Goal: Obtain resource: Download file/media

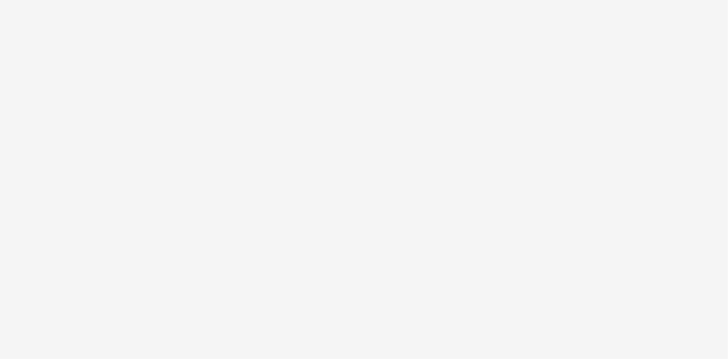
click at [147, 0] on html at bounding box center [364, 0] width 728 height 0
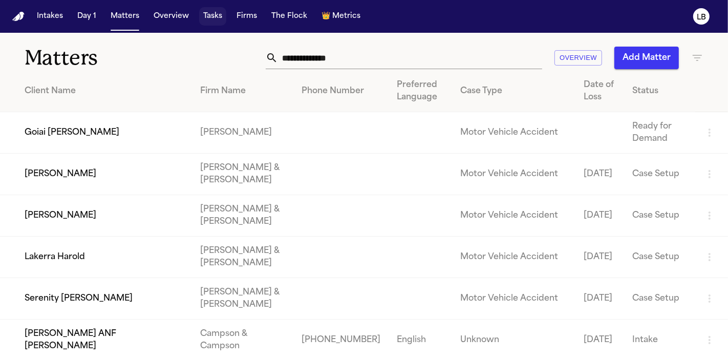
click at [215, 23] on button "Tasks" at bounding box center [212, 16] width 27 height 18
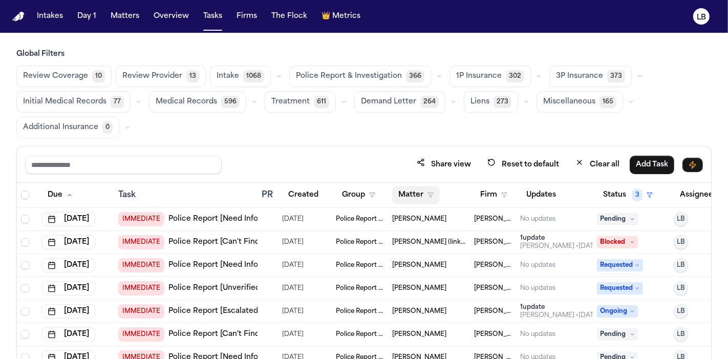
click at [430, 193] on polygon "button" at bounding box center [430, 195] width 5 height 5
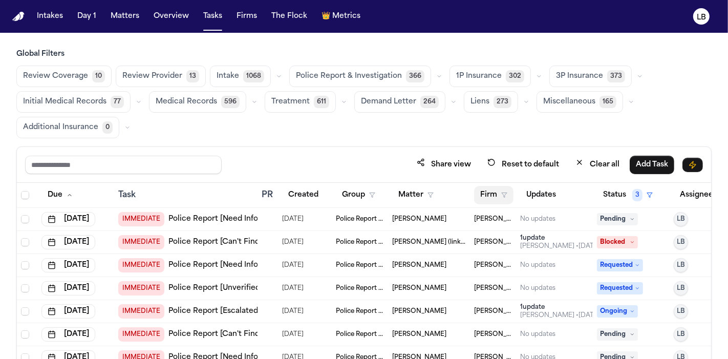
click at [501, 193] on icon "button" at bounding box center [504, 195] width 6 height 6
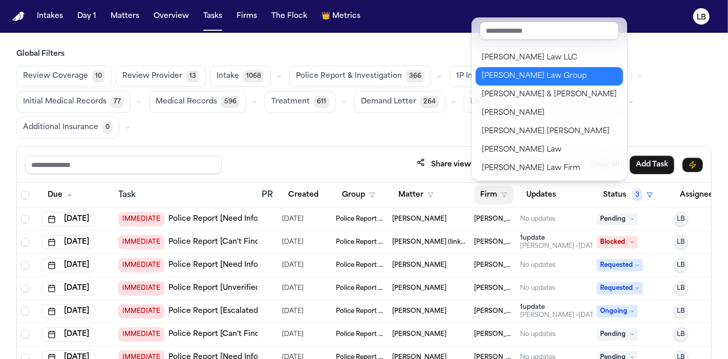
click at [539, 75] on div "[PERSON_NAME] Law Group" at bounding box center [549, 76] width 135 height 12
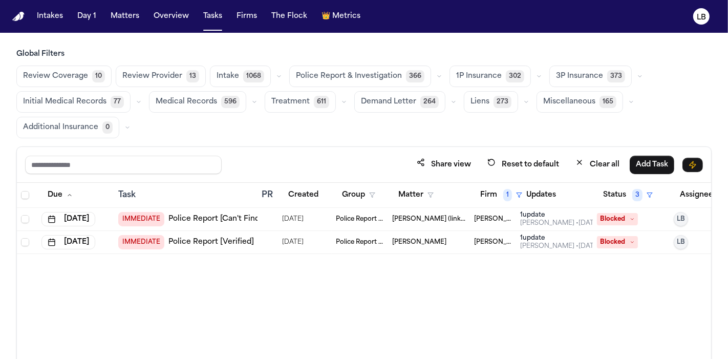
click at [195, 215] on link "Police Report [Can't Find]" at bounding box center [215, 219] width 94 height 10
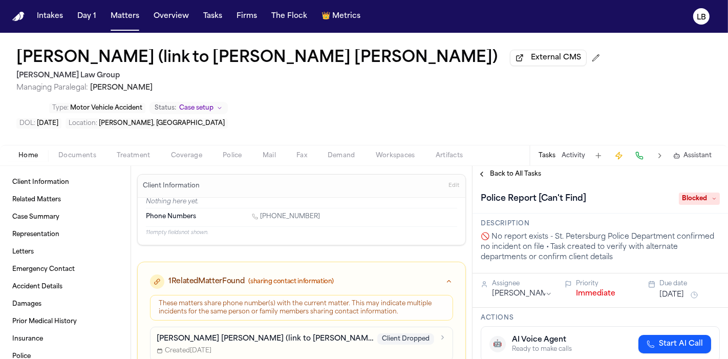
click at [224, 151] on span "Police" at bounding box center [232, 155] width 19 height 8
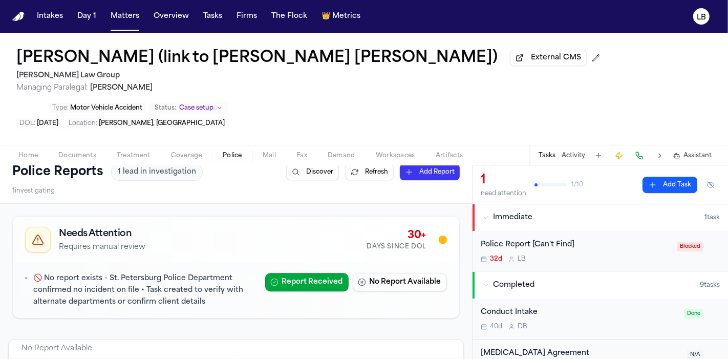
scroll to position [11, 0]
click at [72, 151] on span "Documents" at bounding box center [77, 155] width 38 height 8
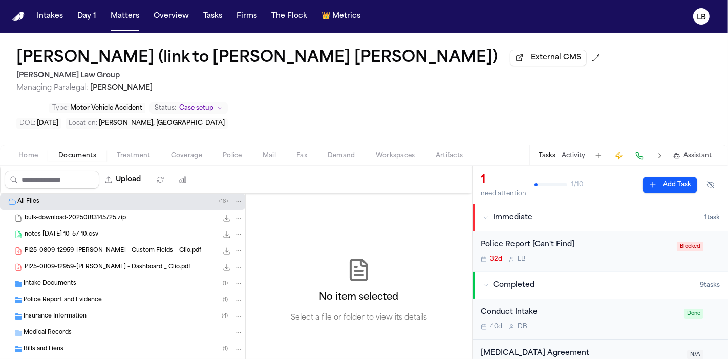
click at [58, 275] on div "Intake Documents ( 1 )" at bounding box center [122, 283] width 245 height 16
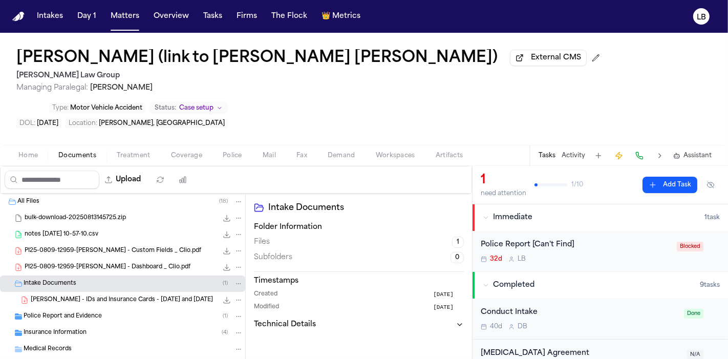
click at [220, 149] on button "Police" at bounding box center [232, 155] width 40 height 12
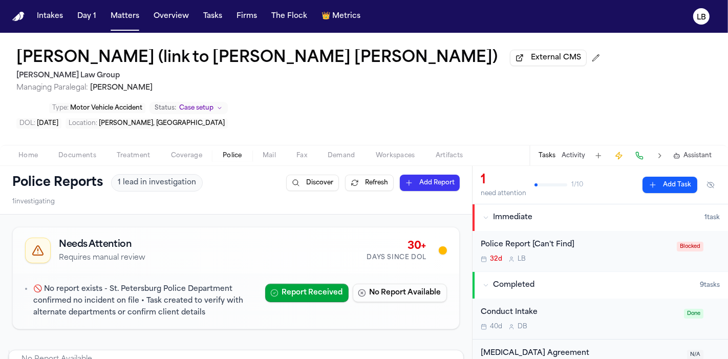
click at [42, 149] on button "Home" at bounding box center [28, 155] width 40 height 12
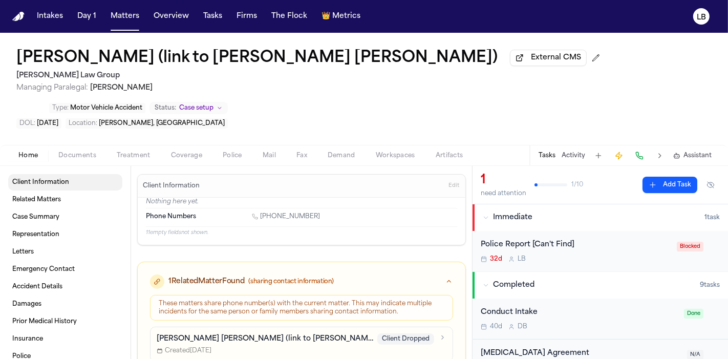
click at [62, 178] on span "Client Information" at bounding box center [40, 182] width 57 height 8
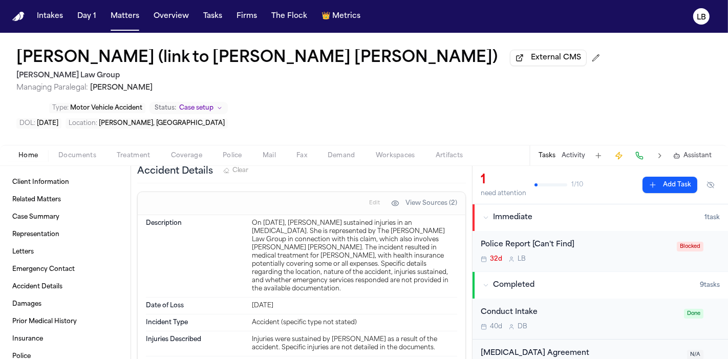
scroll to position [473, 0]
click at [38, 174] on link "Client Information" at bounding box center [65, 182] width 114 height 16
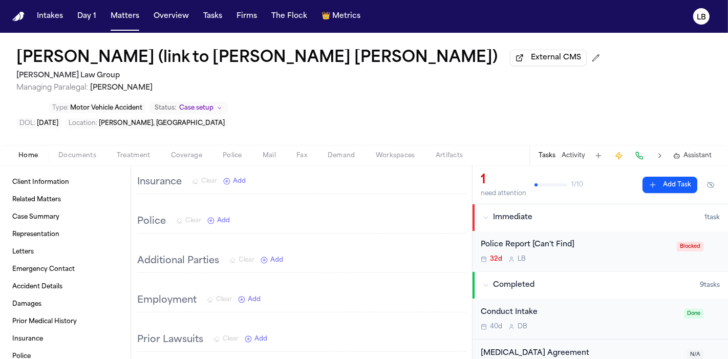
scroll to position [995, 0]
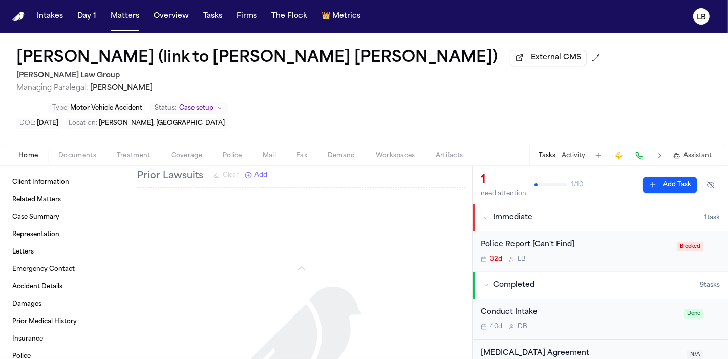
click at [236, 151] on span "Police" at bounding box center [232, 155] width 19 height 8
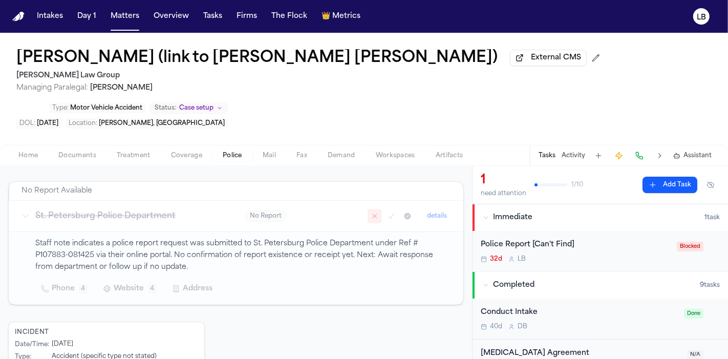
click at [25, 149] on button "Home" at bounding box center [28, 155] width 40 height 12
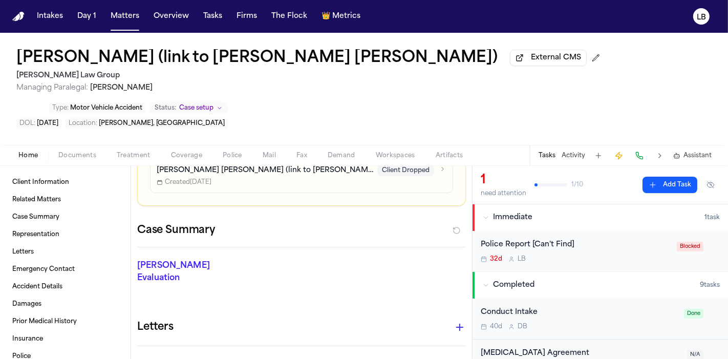
scroll to position [995, 0]
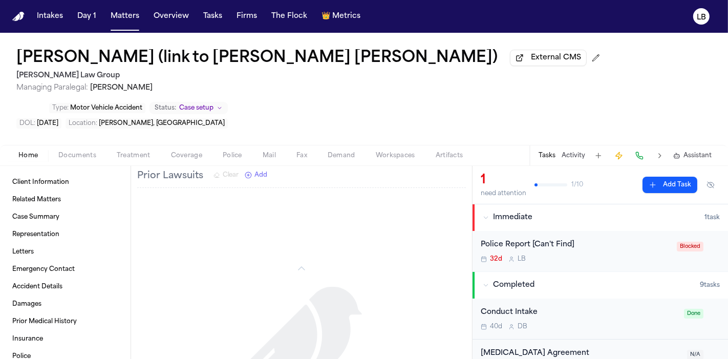
click at [70, 151] on span "Documents" at bounding box center [77, 155] width 38 height 8
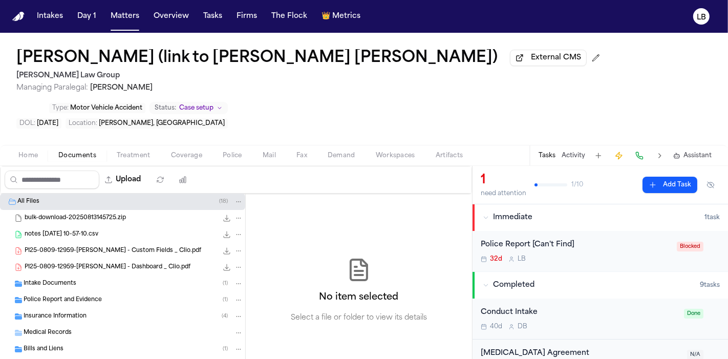
click at [226, 151] on span "Police" at bounding box center [232, 155] width 19 height 8
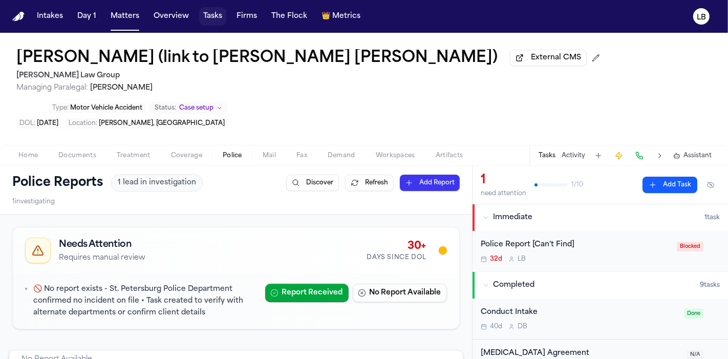
click at [210, 23] on button "Tasks" at bounding box center [212, 16] width 27 height 18
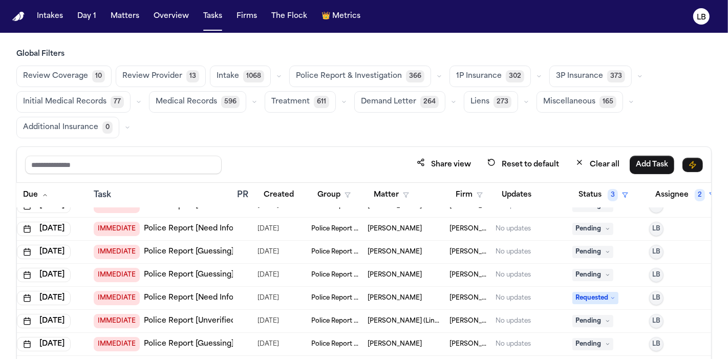
scroll to position [134, 25]
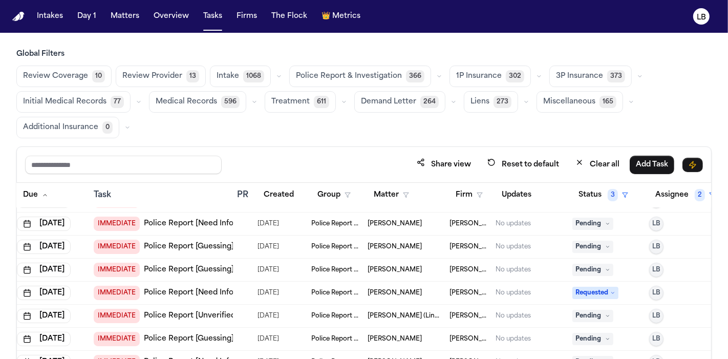
click at [396, 222] on span "[PERSON_NAME]" at bounding box center [394, 224] width 54 height 8
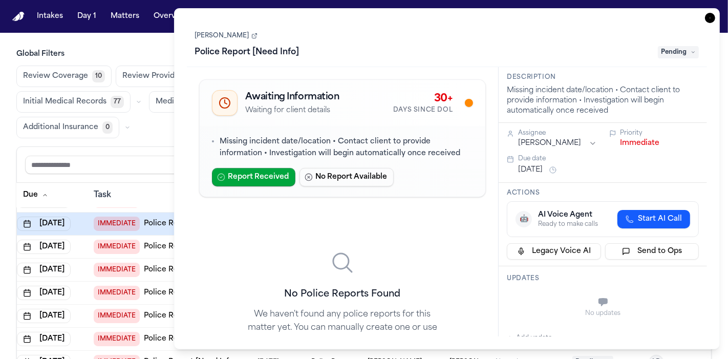
click at [710, 20] on icon "button" at bounding box center [710, 18] width 10 height 10
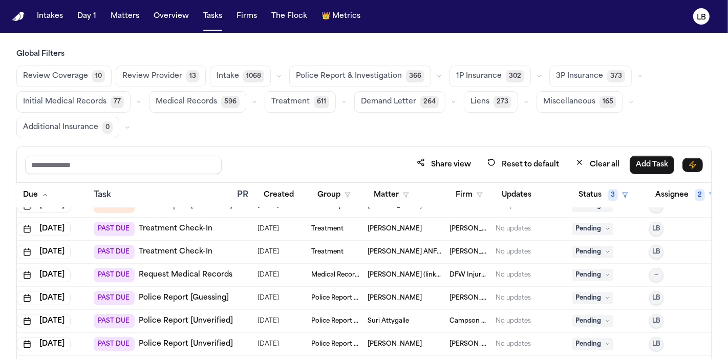
scroll to position [3699, 25]
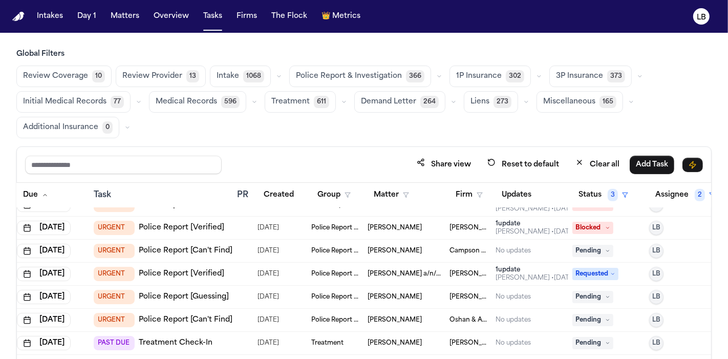
click at [386, 270] on span "Rosalba Terrero a/n/f Carlos Josue Rodriguez Terrero" at bounding box center [404, 274] width 74 height 8
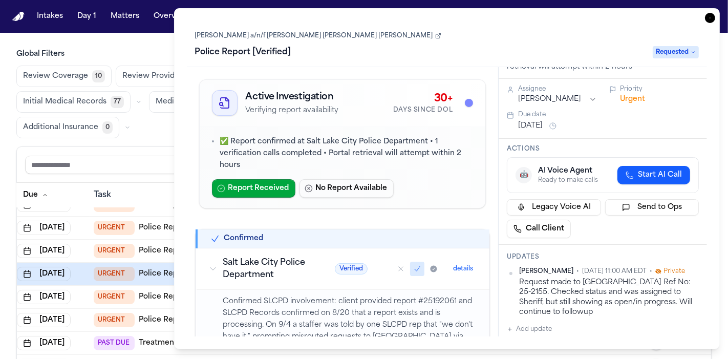
scroll to position [45, 0]
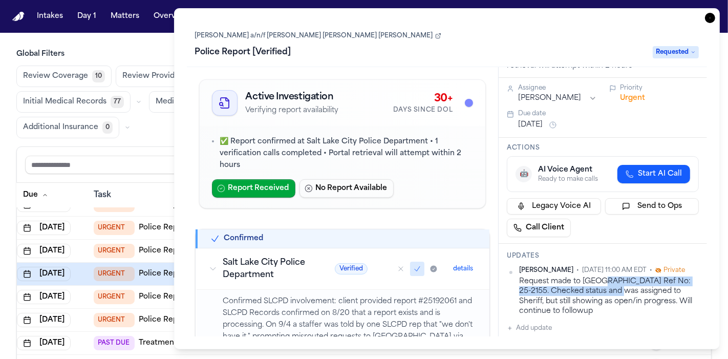
drag, startPoint x: 596, startPoint y: 279, endPoint x: 621, endPoint y: 290, distance: 26.6
click at [621, 290] on div "Request made to Salt Lake County Ref No: 25-2155. Checked status and was assign…" at bounding box center [609, 295] width 180 height 39
click at [614, 277] on div "Request made to Salt Lake County Ref No: 25-2155. Checked status and was assign…" at bounding box center [609, 295] width 180 height 39
drag, startPoint x: 545, startPoint y: 285, endPoint x: 560, endPoint y: 293, distance: 17.2
click at [560, 293] on div "Request made to Salt Lake County Ref No: 25-2155. Checked status and was assign…" at bounding box center [609, 295] width 180 height 39
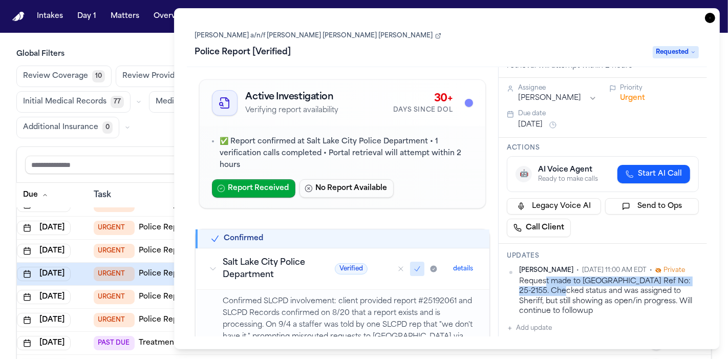
click at [621, 276] on div "Request made to Salt Lake County Ref No: 25-2155. Checked status and was assign…" at bounding box center [609, 295] width 180 height 39
drag, startPoint x: 565, startPoint y: 264, endPoint x: 572, endPoint y: 265, distance: 7.3
click at [572, 265] on div "Updates Julia Forza • Sep 9, 2025 11:00 AM EDT • Private Request made to Salt L…" at bounding box center [603, 293] width 208 height 99
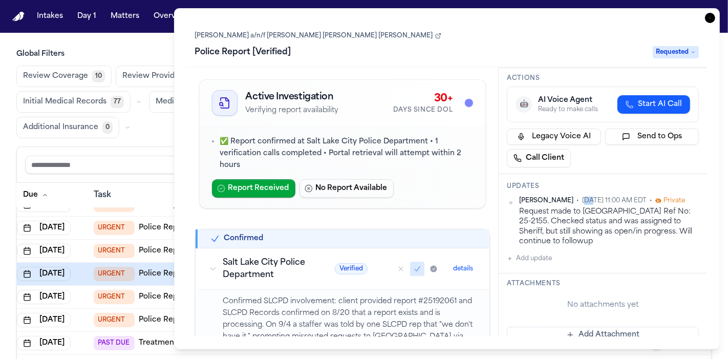
scroll to position [113, 0]
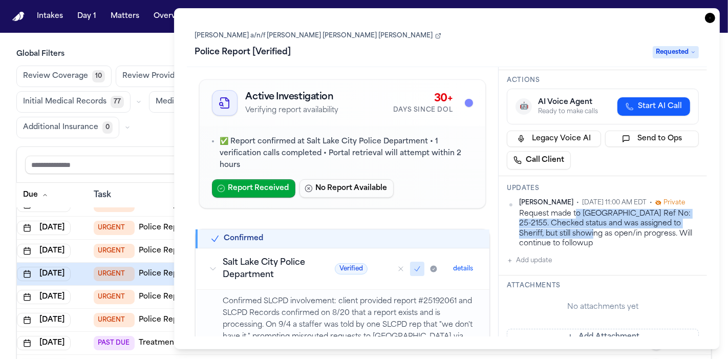
drag, startPoint x: 576, startPoint y: 211, endPoint x: 601, endPoint y: 235, distance: 34.4
click at [601, 235] on div "Request made to Salt Lake County Ref No: 25-2155. Checked status and was assign…" at bounding box center [609, 228] width 180 height 39
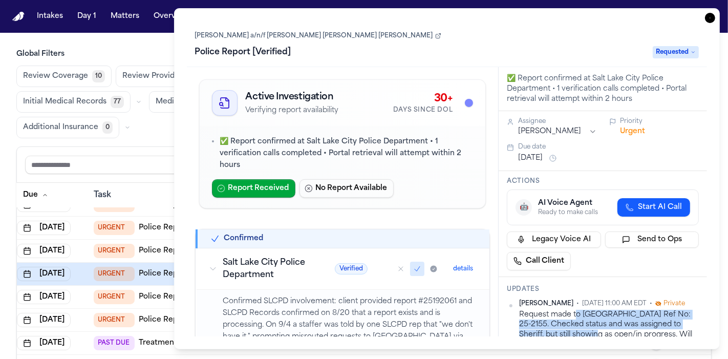
scroll to position [11, 0]
click at [334, 35] on link "Rosalba Terrero a/n/f Carlos Josue Rodriguez Terrero" at bounding box center [318, 36] width 246 height 8
click at [708, 16] on icon "button" at bounding box center [710, 18] width 10 height 10
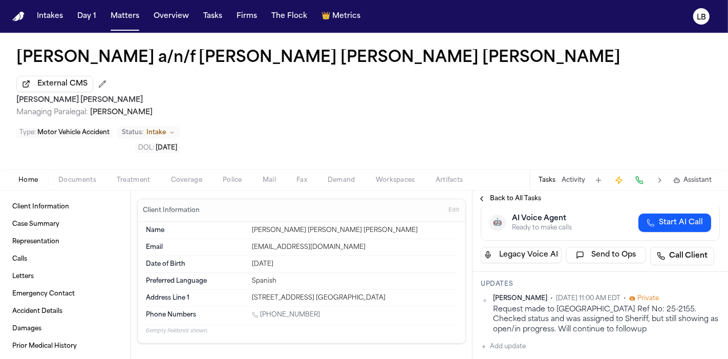
scroll to position [151, 0]
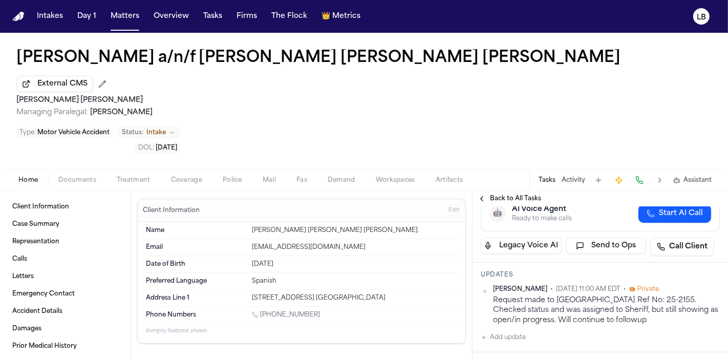
click at [565, 176] on button "Activity" at bounding box center [573, 180] width 24 height 8
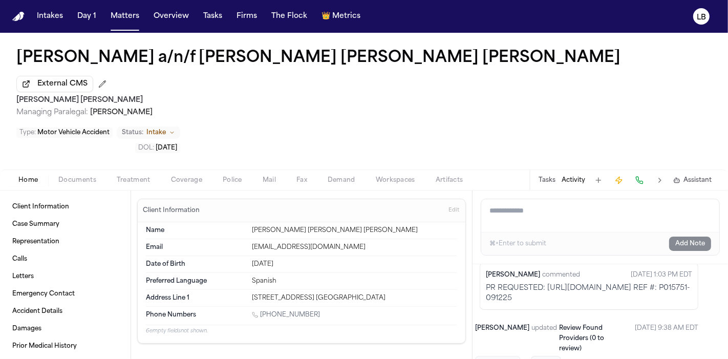
scroll to position [48, 142]
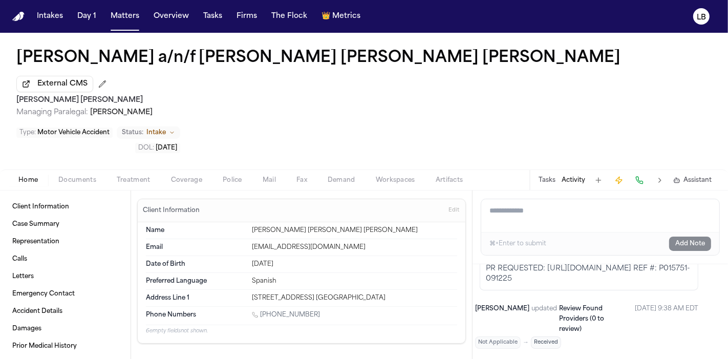
click at [544, 170] on div "Tasks Activity Assistant" at bounding box center [624, 180] width 190 height 20
click at [546, 176] on button "Tasks" at bounding box center [546, 180] width 17 height 8
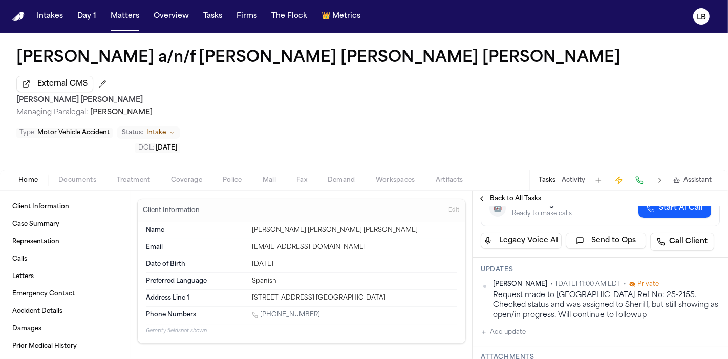
scroll to position [157, 0]
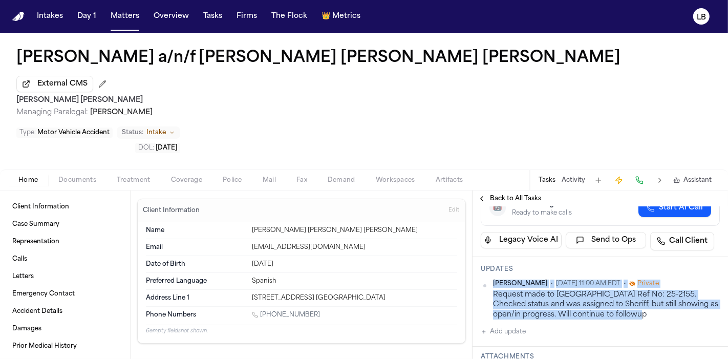
drag, startPoint x: 494, startPoint y: 224, endPoint x: 662, endPoint y: 256, distance: 171.4
click at [662, 279] on div "Julia Forza • Sep 9, 2025 11:00 AM EDT • Private Request made to Salt Lake Coun…" at bounding box center [606, 299] width 227 height 40
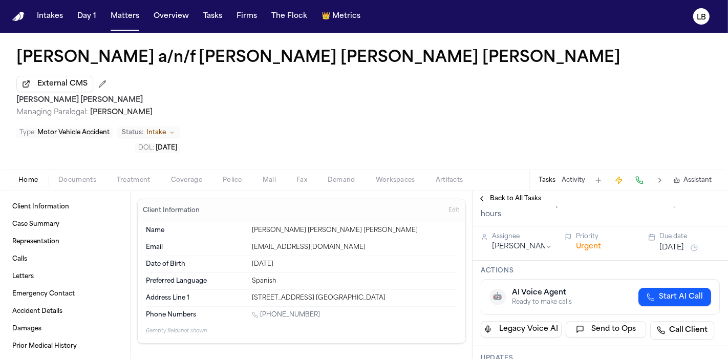
scroll to position [67, 0]
click at [567, 176] on button "Activity" at bounding box center [573, 180] width 24 height 8
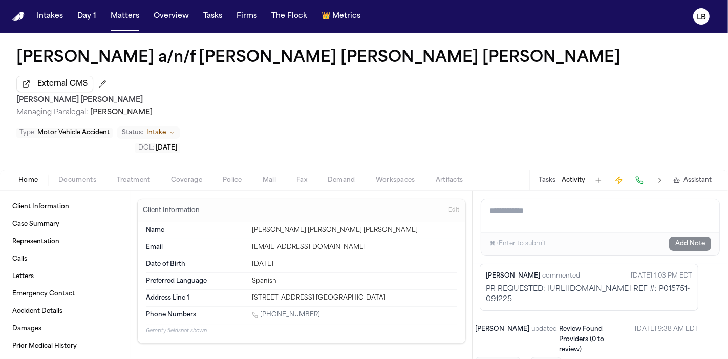
scroll to position [25, 27]
click at [551, 176] on button "Tasks" at bounding box center [546, 180] width 17 height 8
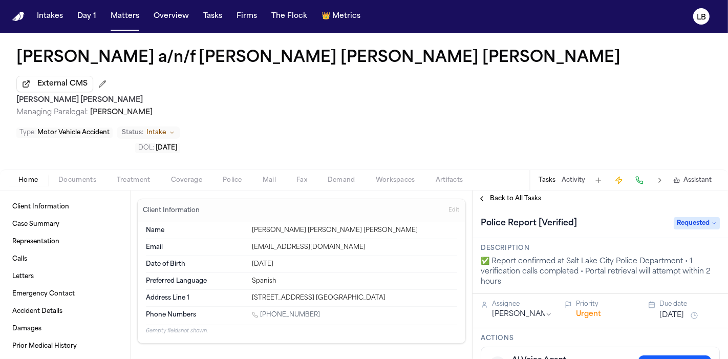
scroll to position [104, 0]
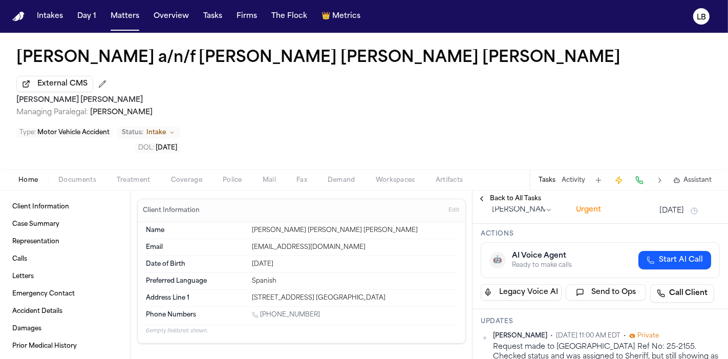
click at [547, 342] on div "Request made to Salt Lake County Ref No: 25-2155. Checked status and was assign…" at bounding box center [606, 357] width 227 height 30
click at [573, 176] on button "Activity" at bounding box center [573, 180] width 24 height 8
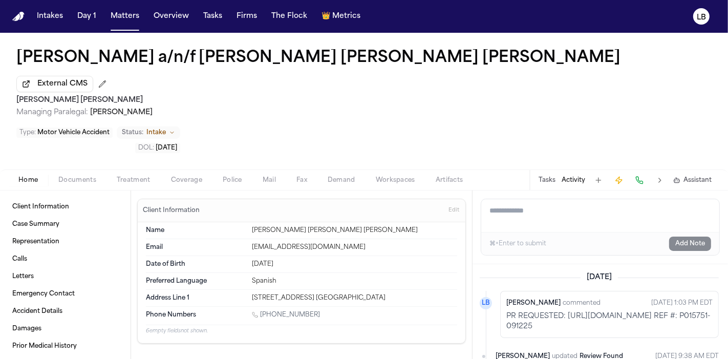
scroll to position [0, 0]
click at [213, 17] on button "Tasks" at bounding box center [212, 16] width 27 height 18
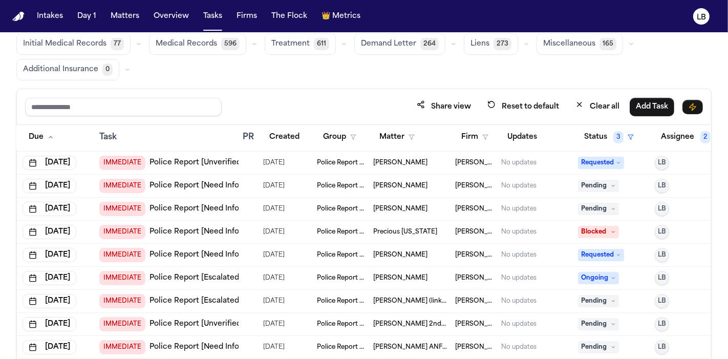
scroll to position [390, 19]
click at [383, 186] on span "[PERSON_NAME]" at bounding box center [400, 186] width 54 height 8
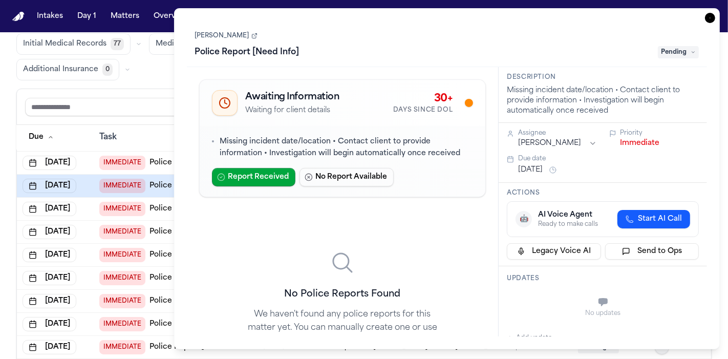
click at [230, 33] on link "[PERSON_NAME]" at bounding box center [226, 36] width 62 height 8
click at [213, 32] on link "[PERSON_NAME]" at bounding box center [226, 36] width 62 height 8
click at [714, 18] on icon "button" at bounding box center [710, 18] width 10 height 10
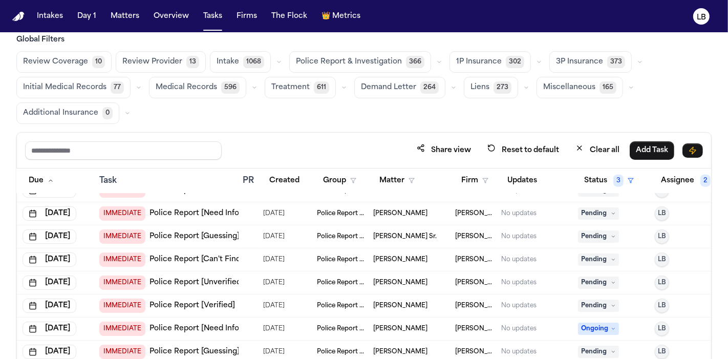
scroll to position [1020, 19]
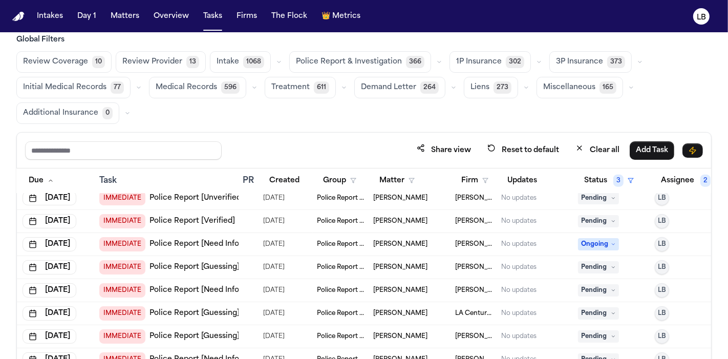
click at [194, 224] on link "Police Report [Verified]" at bounding box center [191, 221] width 85 height 10
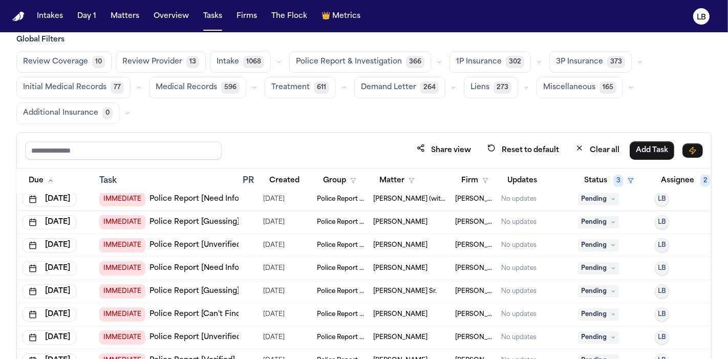
click at [402, 200] on span "Andrew Martin (with Ashley Comstock)" at bounding box center [410, 199] width 74 height 8
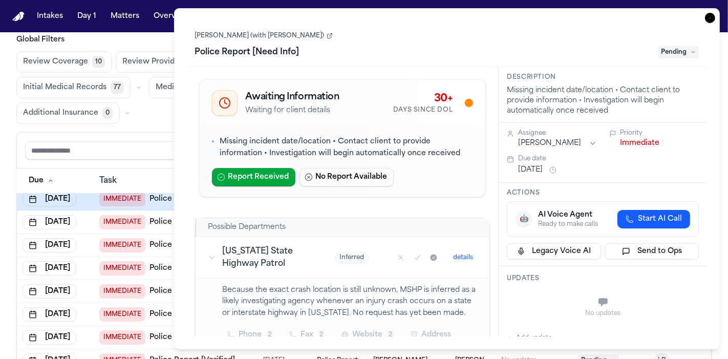
click at [688, 53] on span "Pending" at bounding box center [678, 52] width 41 height 12
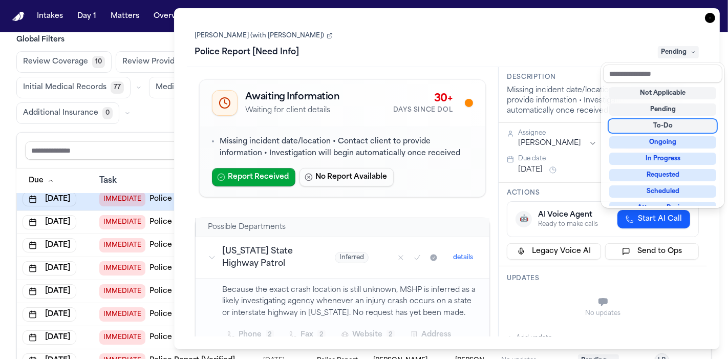
click at [570, 75] on div "Andrew Martin (with Ashley Comstock) Police Report [Need Info] Pending Awaiting…" at bounding box center [447, 178] width 521 height 315
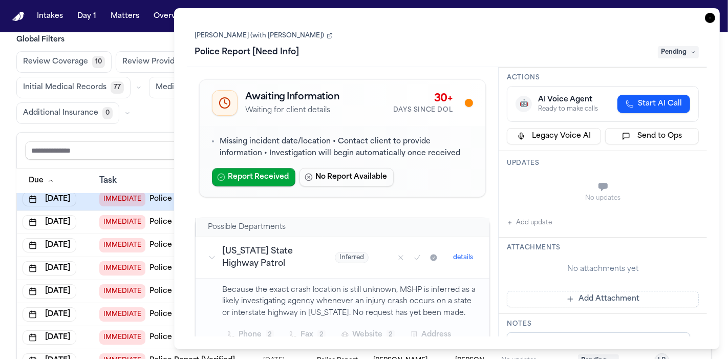
scroll to position [145, 0]
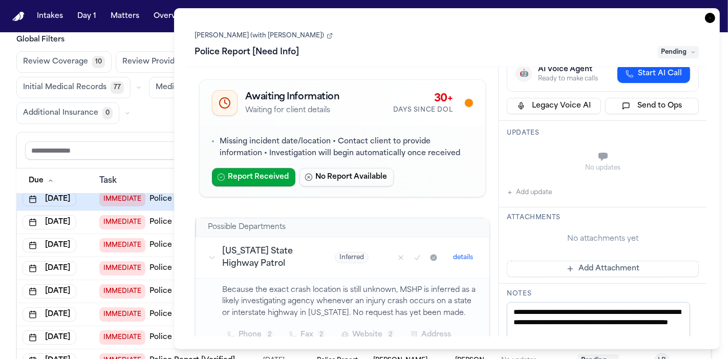
click at [710, 17] on icon "button" at bounding box center [710, 18] width 10 height 10
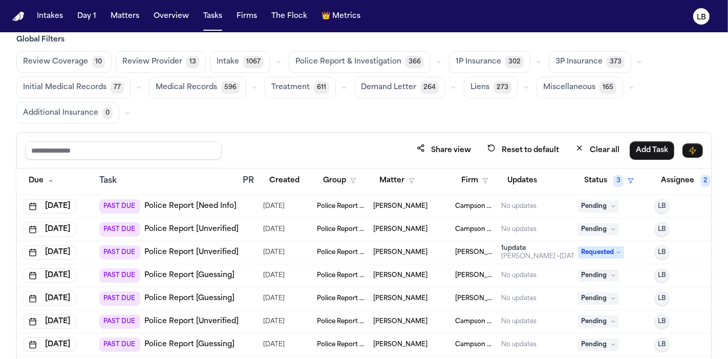
scroll to position [4653, 42]
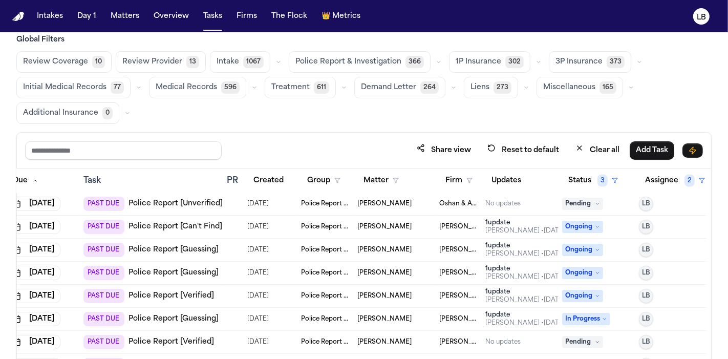
click at [372, 248] on span "[PERSON_NAME]" at bounding box center [384, 250] width 54 height 8
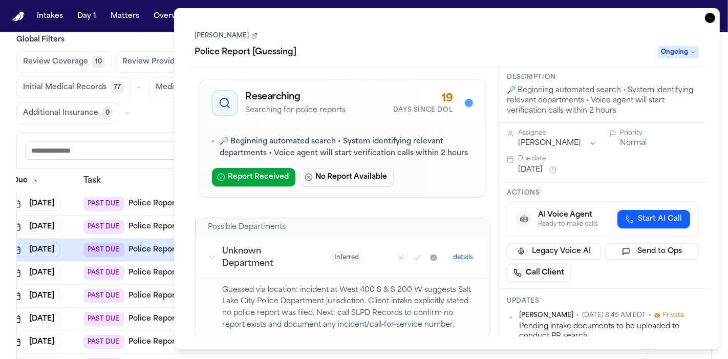
click at [710, 18] on icon "button" at bounding box center [710, 18] width 10 height 10
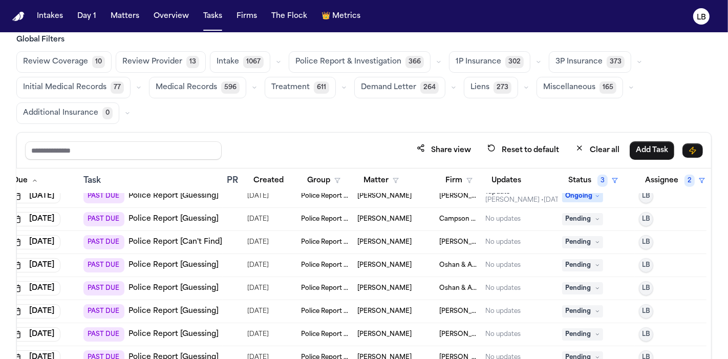
scroll to position [4473, 42]
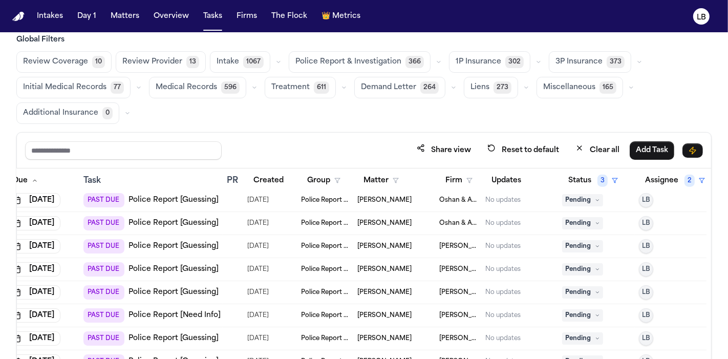
click at [185, 244] on link "Police Report [Guessing]" at bounding box center [173, 246] width 90 height 10
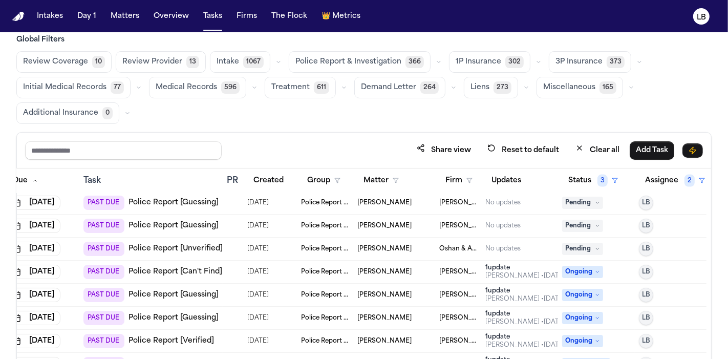
scroll to position [4613, 42]
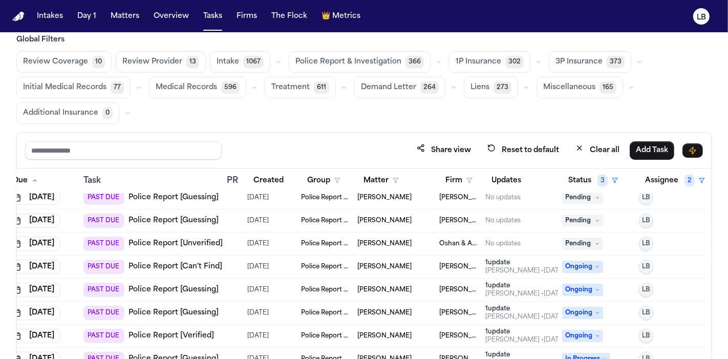
click at [365, 197] on span "[PERSON_NAME]" at bounding box center [384, 197] width 54 height 8
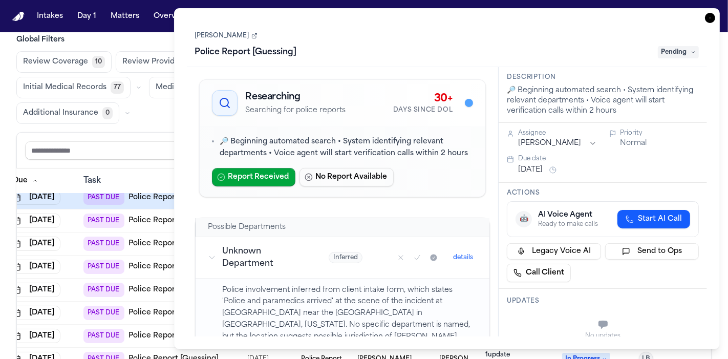
click at [229, 38] on link "[PERSON_NAME]" at bounding box center [226, 36] width 62 height 8
click at [709, 19] on icon "button" at bounding box center [710, 18] width 10 height 10
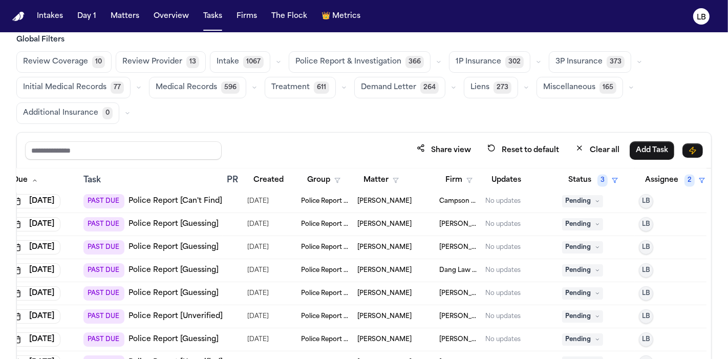
scroll to position [4887, 42]
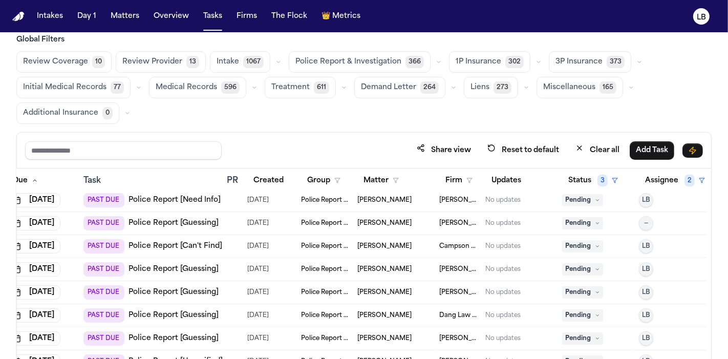
click at [175, 200] on link "Police Report [Need Info]" at bounding box center [174, 200] width 92 height 10
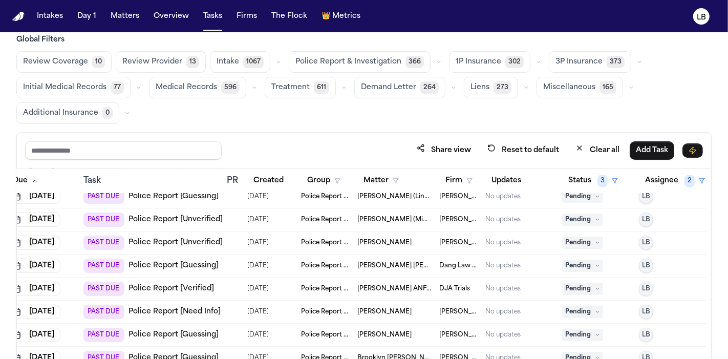
scroll to position [5211, 42]
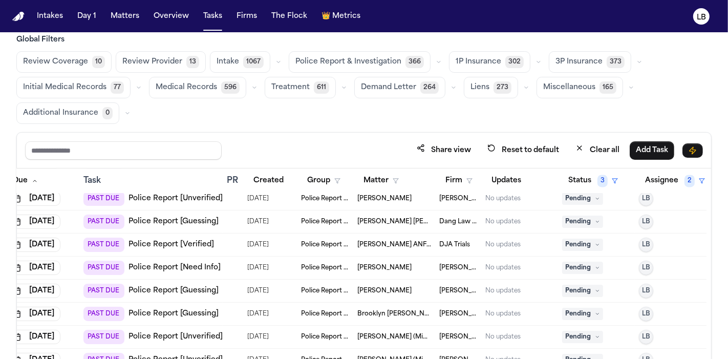
click at [190, 264] on link "Police Report [Need Info]" at bounding box center [174, 268] width 92 height 10
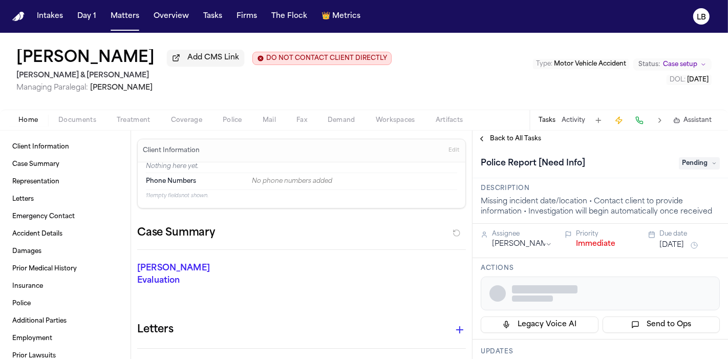
click at [225, 119] on span "Police" at bounding box center [232, 120] width 19 height 8
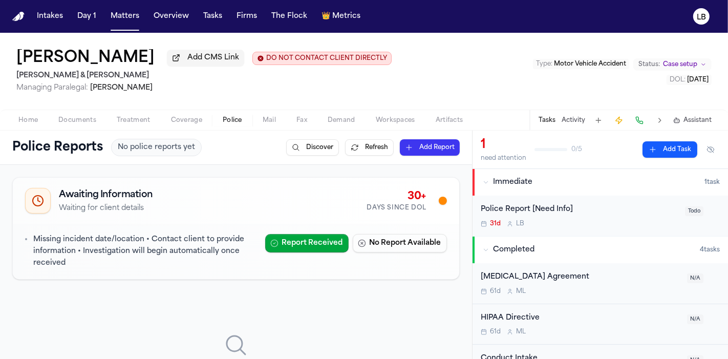
click at [305, 117] on span "Fax" at bounding box center [301, 120] width 11 height 8
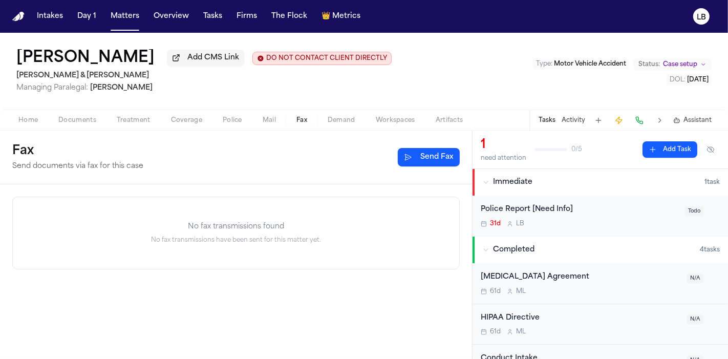
click at [274, 121] on span "Mail" at bounding box center [269, 120] width 13 height 8
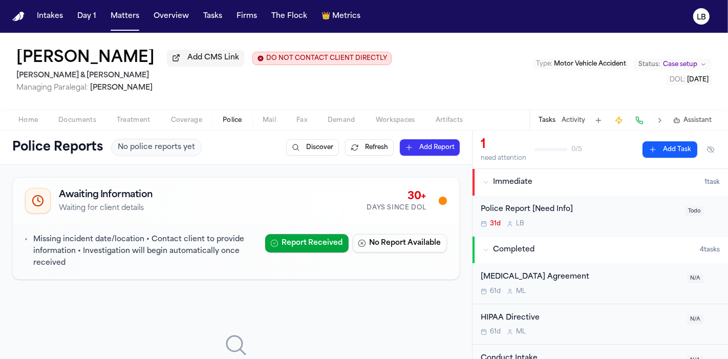
click at [241, 122] on span "Police" at bounding box center [232, 120] width 19 height 8
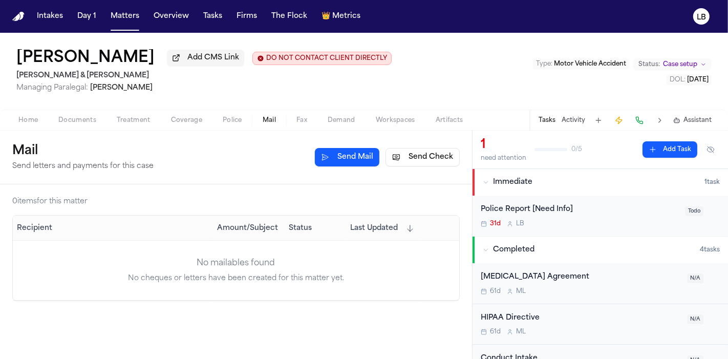
click at [269, 121] on span "Mail" at bounding box center [269, 120] width 13 height 8
click at [709, 21] on button "LB" at bounding box center [701, 16] width 29 height 23
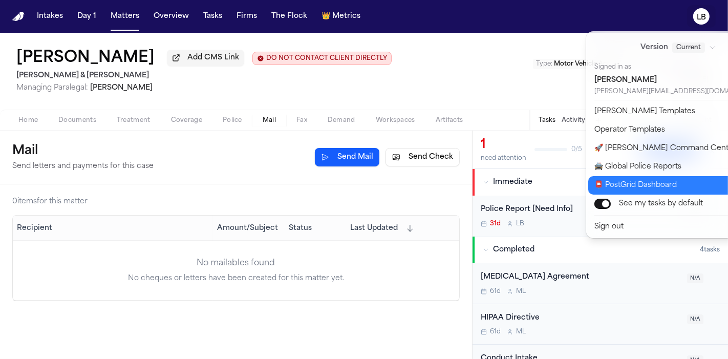
click at [647, 182] on button "📮 PostGrid Dashboard" at bounding box center [684, 185] width 192 height 18
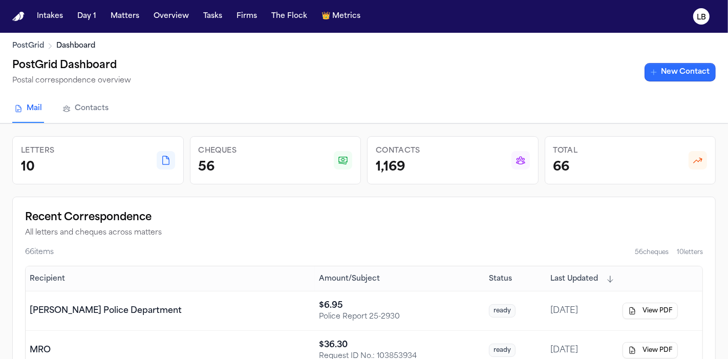
click at [666, 73] on link "New Contact" at bounding box center [679, 72] width 71 height 18
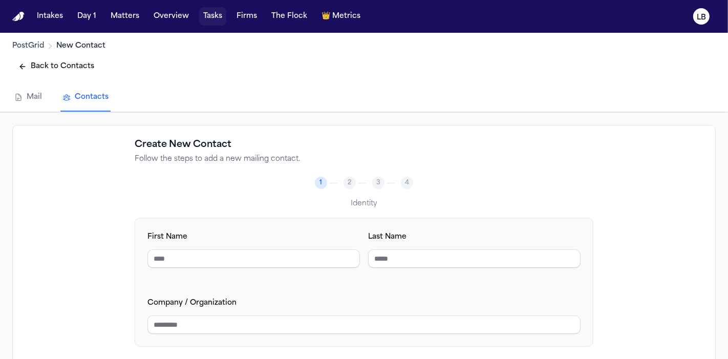
click at [213, 16] on button "Tasks" at bounding box center [212, 16] width 27 height 18
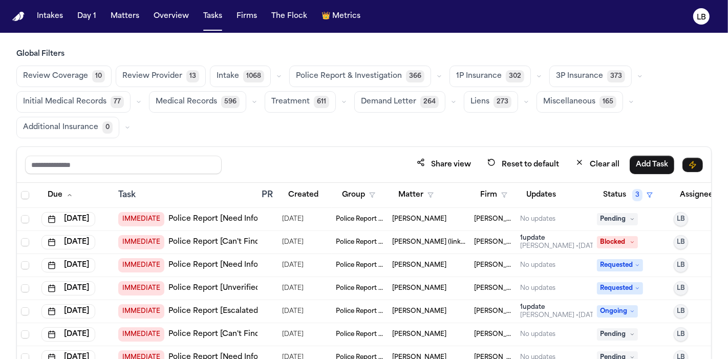
click at [184, 220] on link "Police Report [Need Info]" at bounding box center [214, 219] width 92 height 10
click at [205, 219] on link "Police Report [Need Info]" at bounding box center [214, 219] width 92 height 10
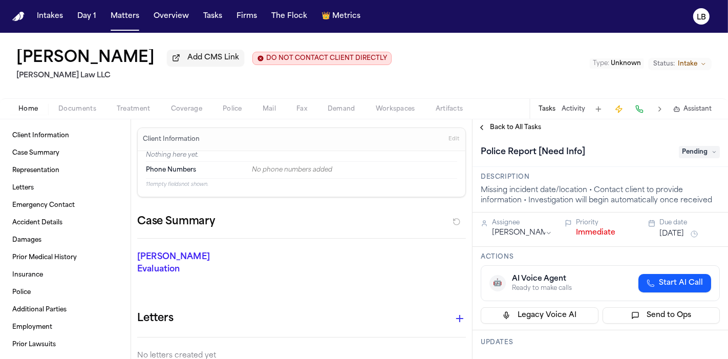
click at [276, 106] on button "Mail" at bounding box center [269, 109] width 34 height 12
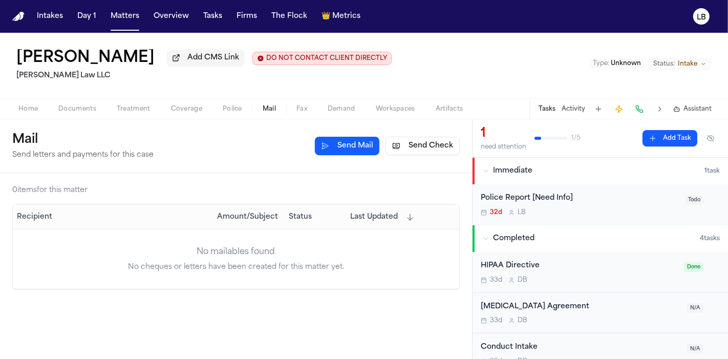
click at [405, 153] on button "Send Check" at bounding box center [422, 146] width 74 height 18
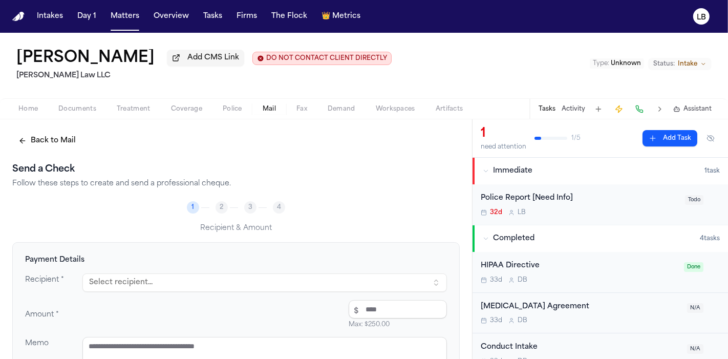
scroll to position [54, 0]
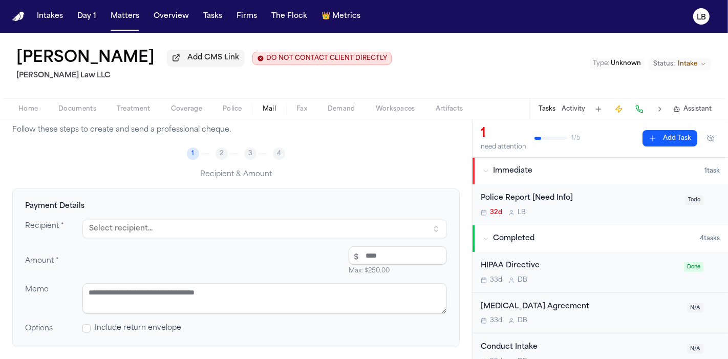
click at [184, 233] on button "Select recipient..." at bounding box center [264, 229] width 364 height 18
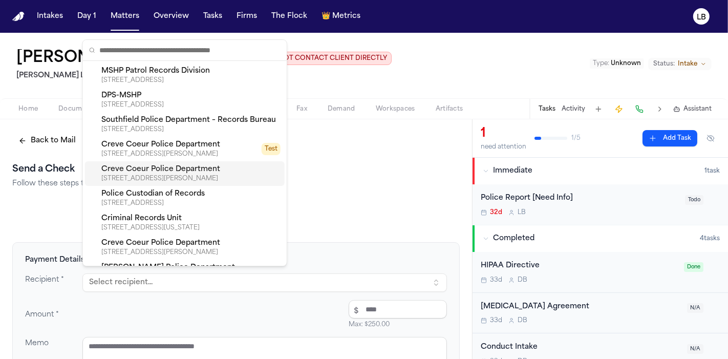
scroll to position [5, 0]
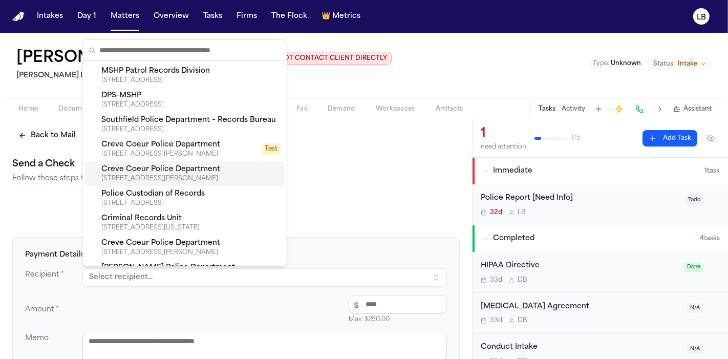
click at [372, 185] on div "Send a Check Follow these steps to create and send a professional cheque. 1 2 3…" at bounding box center [235, 313] width 447 height 312
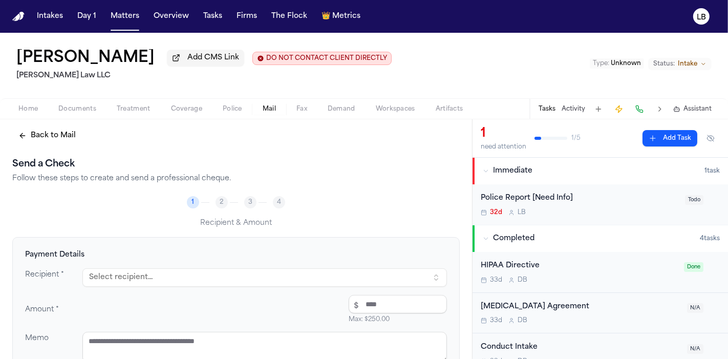
click at [270, 103] on button "Mail" at bounding box center [269, 109] width 34 height 12
click at [191, 272] on button "Select recipient..." at bounding box center [264, 277] width 364 height 18
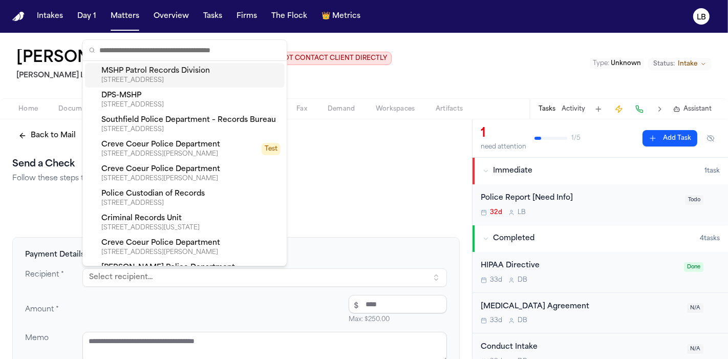
click at [191, 272] on button "Select recipient..." at bounding box center [264, 277] width 364 height 18
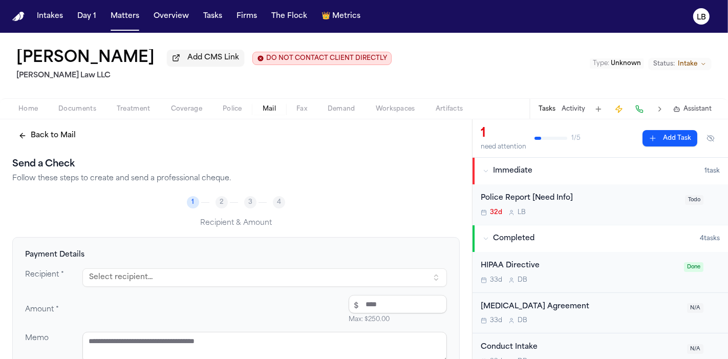
click at [21, 135] on button "Back to Mail" at bounding box center [47, 135] width 70 height 18
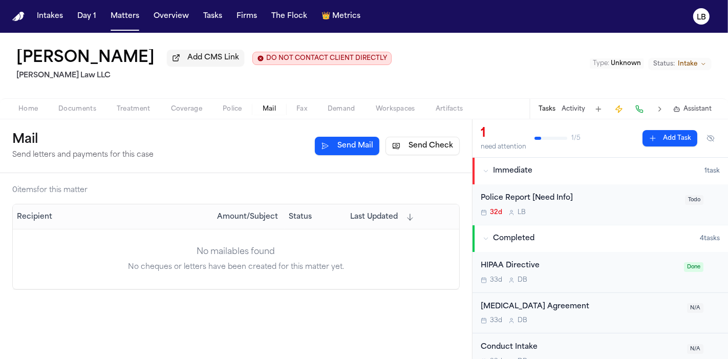
click at [273, 112] on span "Mail" at bounding box center [269, 109] width 13 height 8
click at [417, 147] on button "Send Check" at bounding box center [422, 146] width 74 height 18
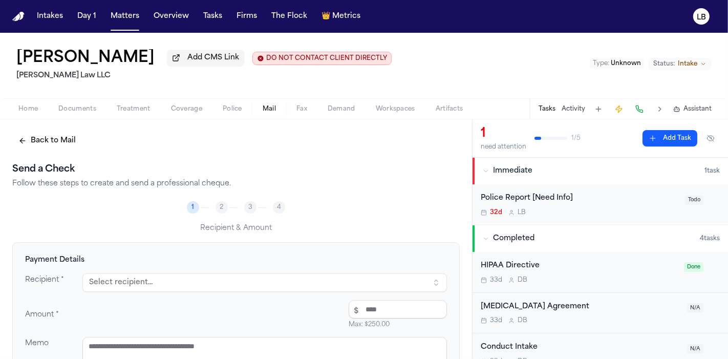
click at [129, 279] on button "Select recipient..." at bounding box center [264, 282] width 364 height 18
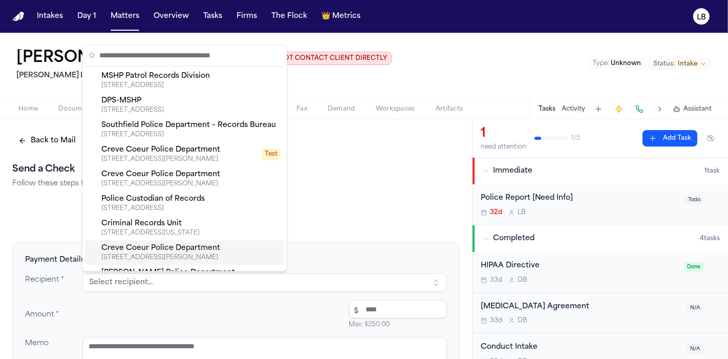
click at [385, 193] on div "Send a Check Follow these steps to create and send a professional cheque. 1 2 3…" at bounding box center [235, 318] width 447 height 312
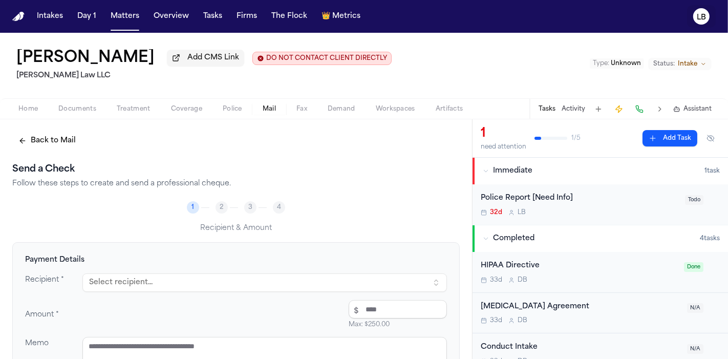
click at [702, 12] on icon "LB" at bounding box center [701, 16] width 16 height 16
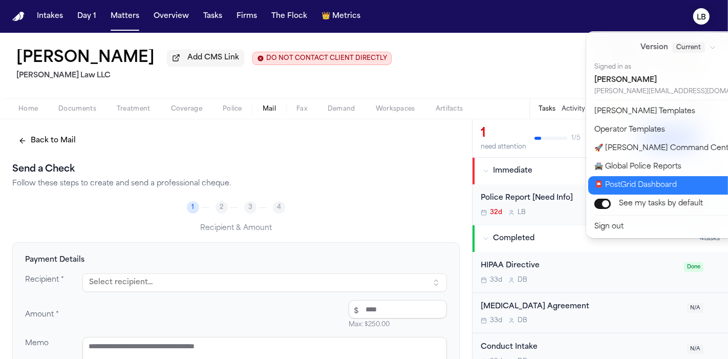
click at [627, 190] on button "📮 PostGrid Dashboard" at bounding box center [684, 185] width 192 height 18
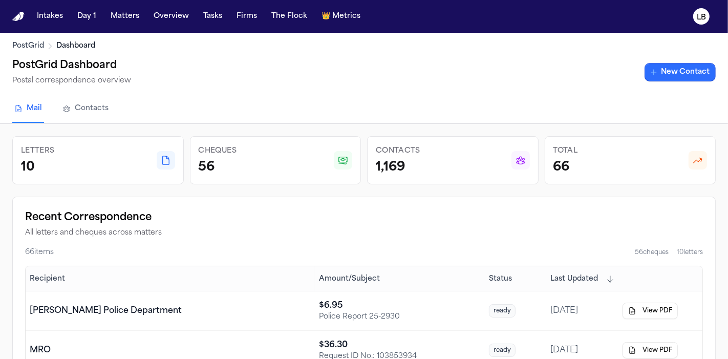
click at [674, 75] on link "New Contact" at bounding box center [679, 72] width 71 height 18
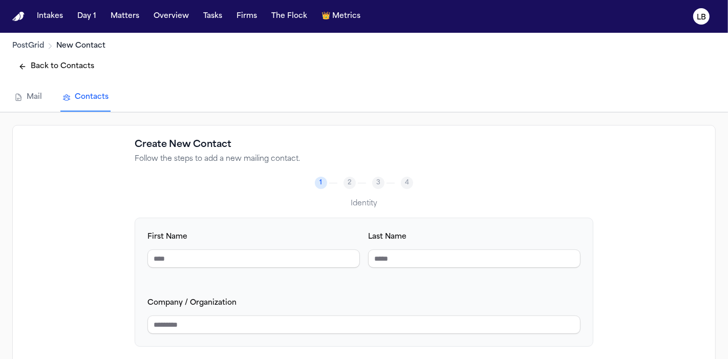
click at [52, 67] on button "Back to Contacts" at bounding box center [56, 66] width 88 height 18
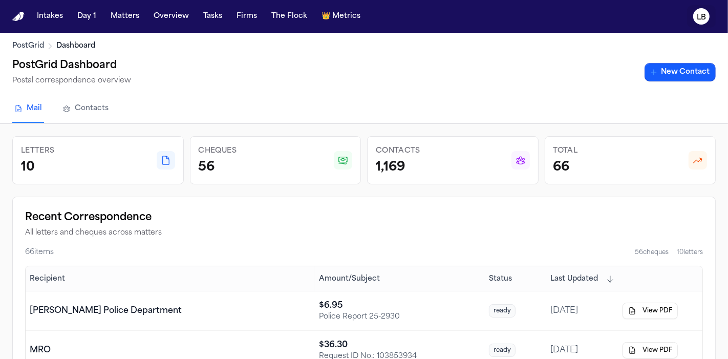
click at [701, 16] on text "LB" at bounding box center [701, 17] width 9 height 7
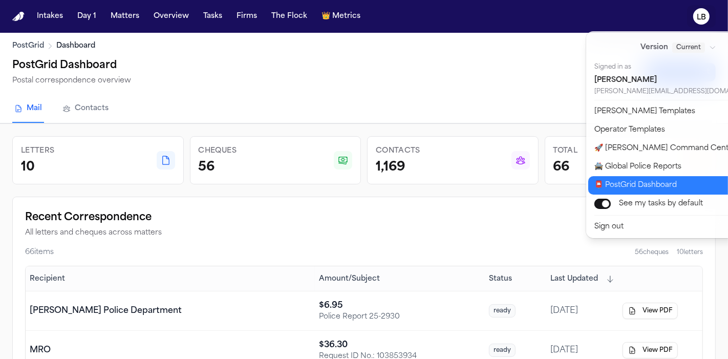
click at [657, 189] on button "📮 PostGrid Dashboard" at bounding box center [684, 185] width 192 height 18
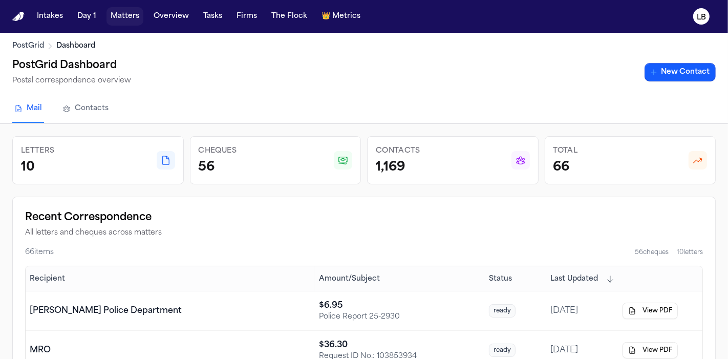
drag, startPoint x: 119, startPoint y: 15, endPoint x: 131, endPoint y: 5, distance: 16.0
click at [119, 15] on button "Matters" at bounding box center [124, 16] width 37 height 18
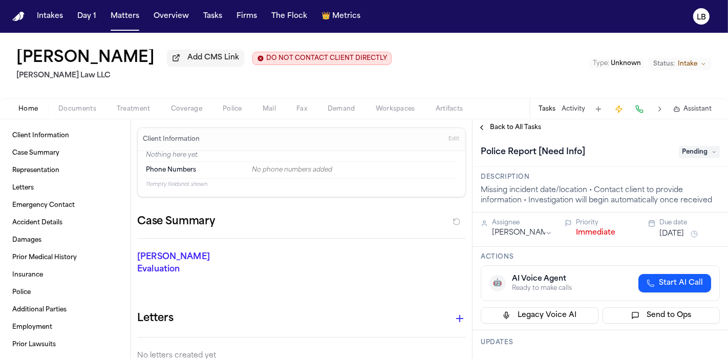
click at [307, 111] on button "Fax" at bounding box center [301, 109] width 31 height 12
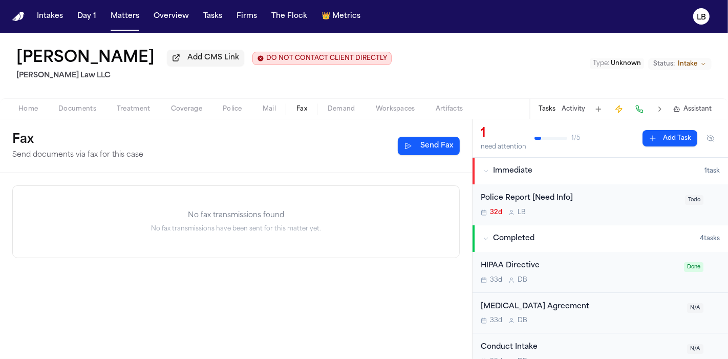
click at [275, 106] on button "Mail" at bounding box center [269, 109] width 34 height 12
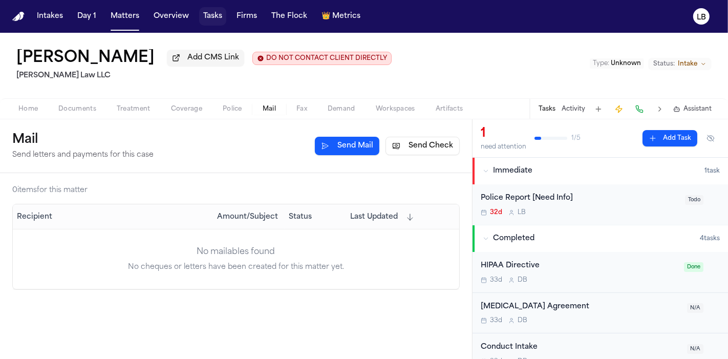
click at [200, 14] on button "Tasks" at bounding box center [212, 16] width 27 height 18
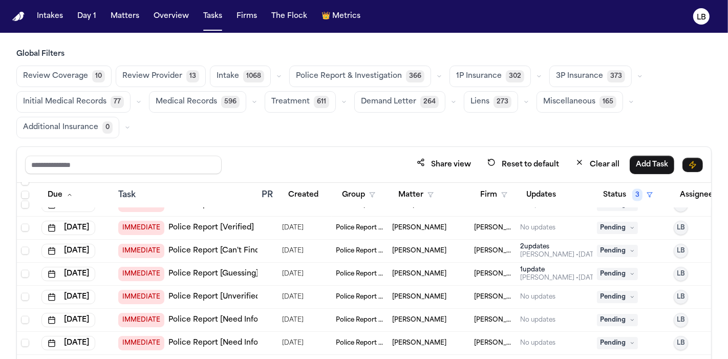
scroll to position [1639, 0]
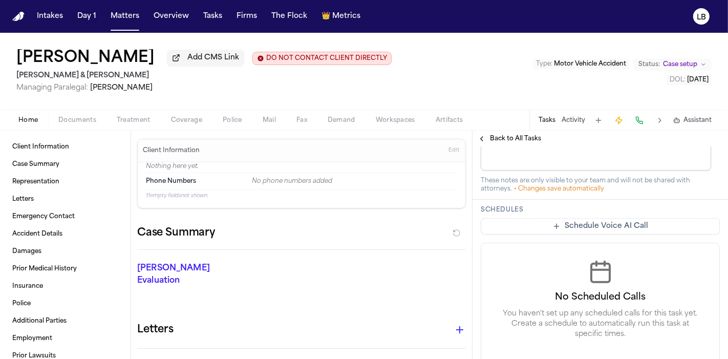
scroll to position [454, 0]
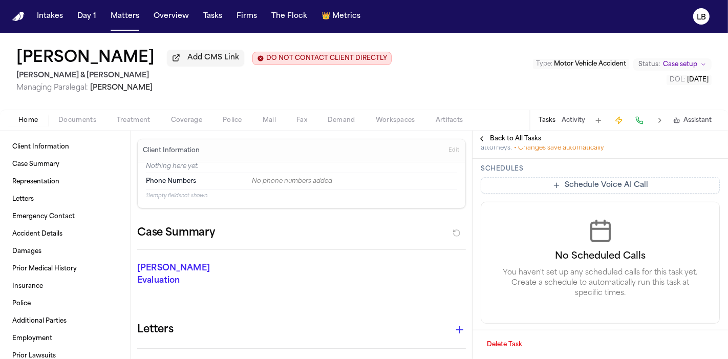
click at [564, 119] on button "Activity" at bounding box center [573, 120] width 24 height 8
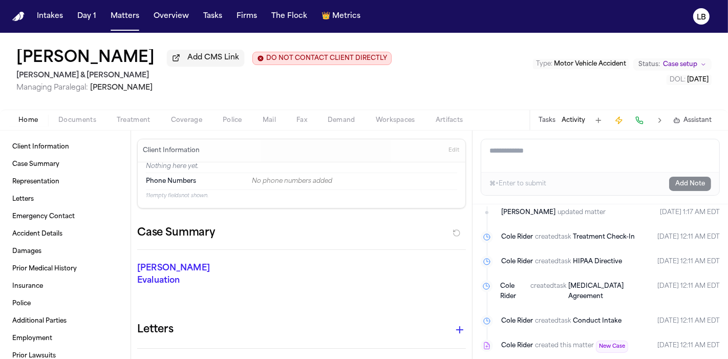
scroll to position [372, 0]
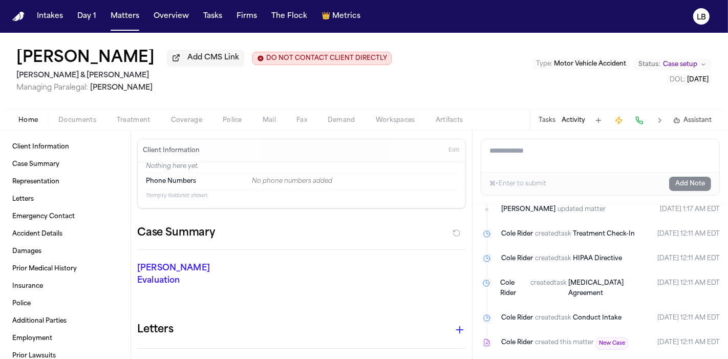
click at [547, 116] on button "Tasks" at bounding box center [546, 120] width 17 height 8
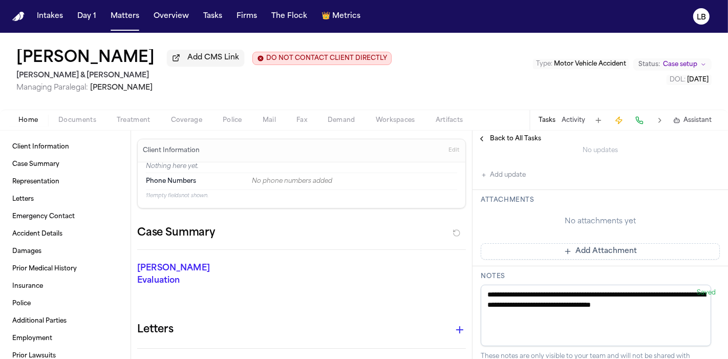
scroll to position [454, 0]
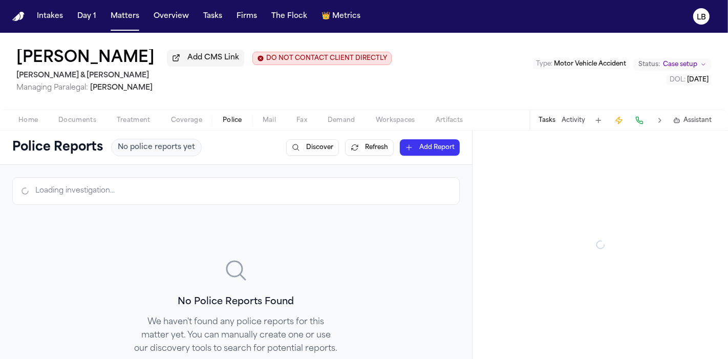
click at [226, 123] on span "Police" at bounding box center [232, 120] width 19 height 8
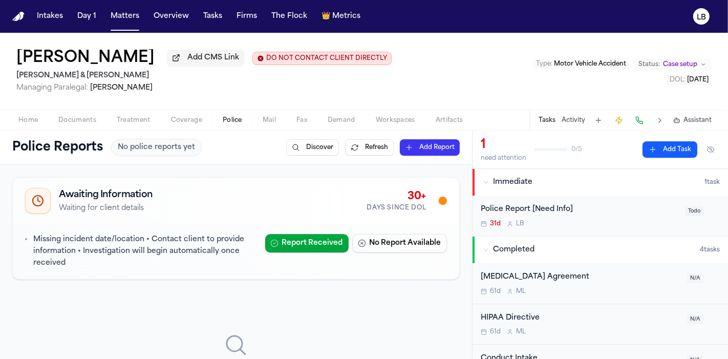
click at [573, 120] on button "Activity" at bounding box center [573, 120] width 24 height 8
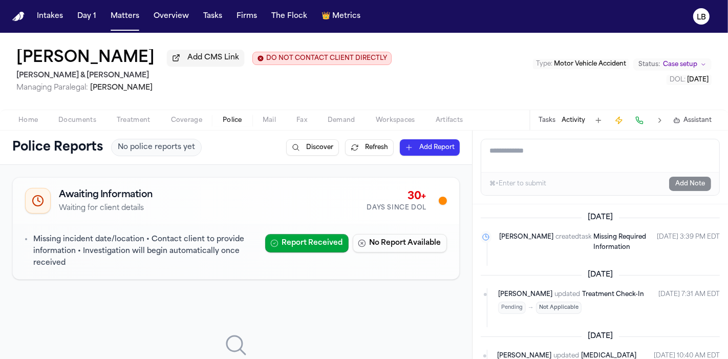
drag, startPoint x: 548, startPoint y: 117, endPoint x: 553, endPoint y: 118, distance: 5.7
click at [553, 118] on button "Tasks" at bounding box center [546, 120] width 17 height 8
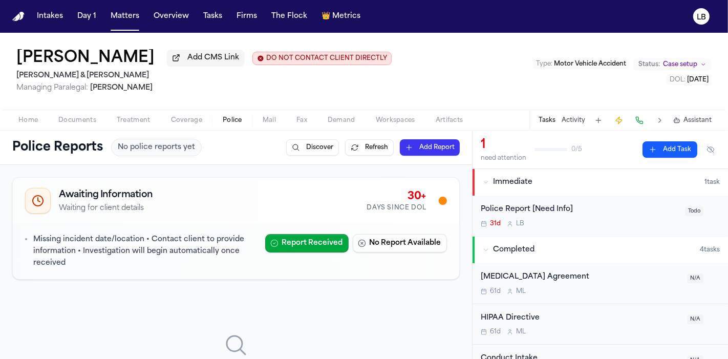
scroll to position [66, 0]
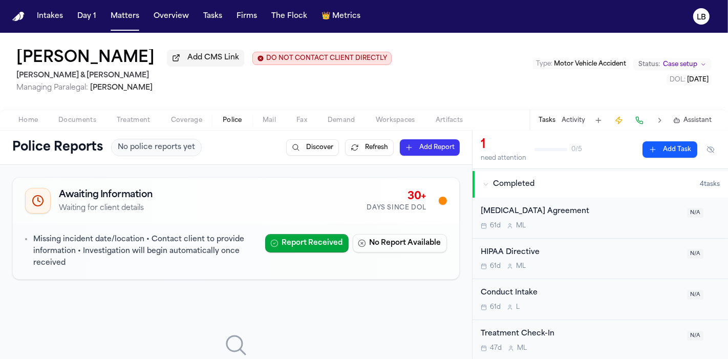
click at [231, 118] on span "Police" at bounding box center [232, 120] width 19 height 8
click at [550, 122] on button "Tasks" at bounding box center [546, 120] width 17 height 8
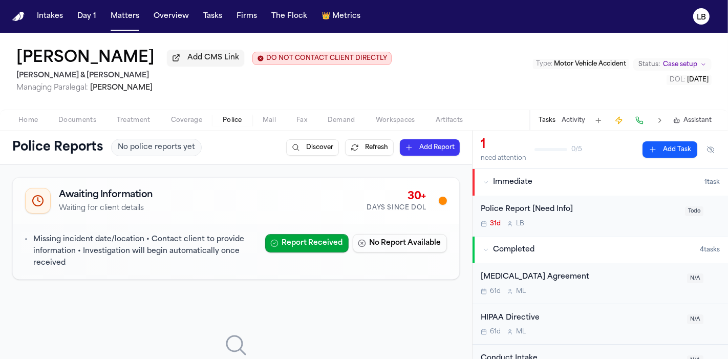
click at [660, 118] on button at bounding box center [660, 120] width 14 height 14
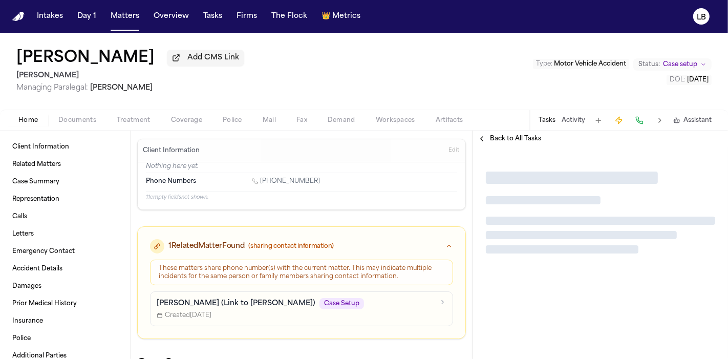
click at [231, 121] on span "Police" at bounding box center [232, 120] width 19 height 8
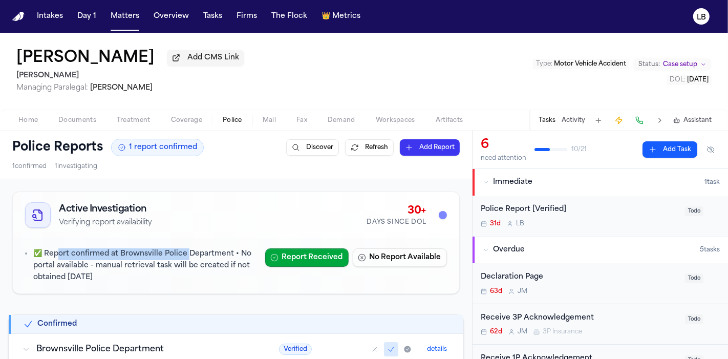
drag, startPoint x: 60, startPoint y: 251, endPoint x: 185, endPoint y: 240, distance: 125.9
click at [185, 240] on div "✅ Report confirmed at Brownsville Police Department • No portal available - man…" at bounding box center [236, 265] width 446 height 55
click at [191, 247] on div "✅ Report confirmed at Brownsville Police Department • No portal available - man…" at bounding box center [236, 265] width 446 height 55
drag, startPoint x: 134, startPoint y: 249, endPoint x: 210, endPoint y: 248, distance: 76.3
click at [210, 248] on p "✅ Report confirmed at Brownsville Police Department • No portal available - man…" at bounding box center [145, 265] width 224 height 35
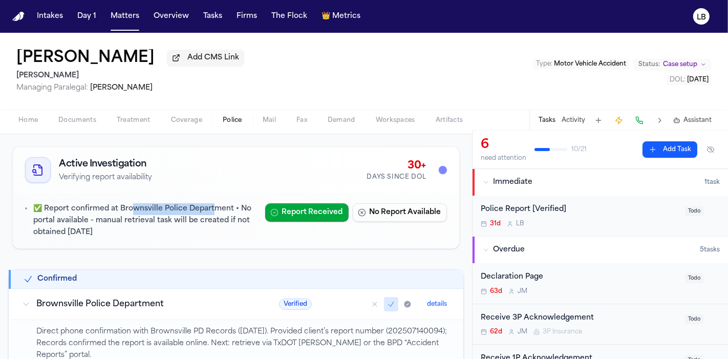
scroll to position [45, 0]
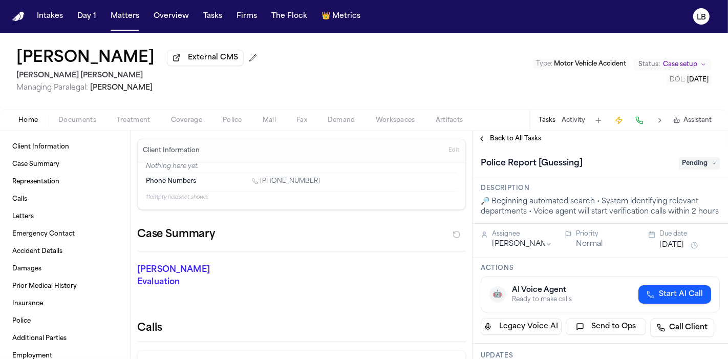
click at [77, 122] on span "Documents" at bounding box center [77, 120] width 38 height 8
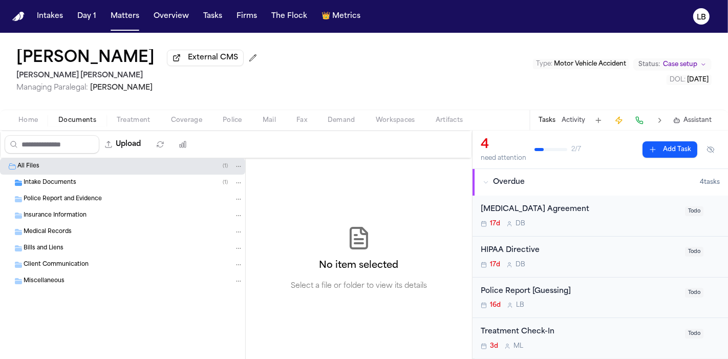
click at [36, 182] on span "Intake Documents" at bounding box center [50, 183] width 53 height 9
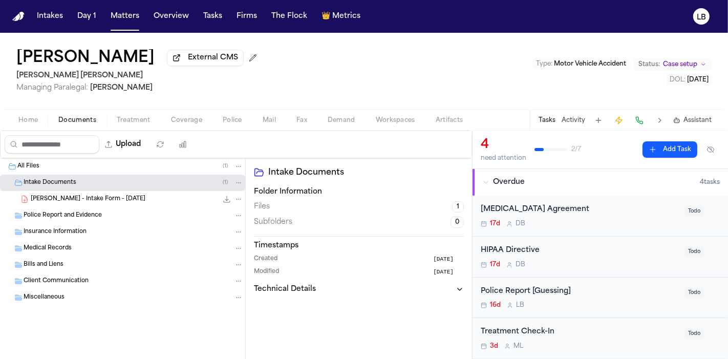
click at [25, 123] on span "Home" at bounding box center [27, 120] width 19 height 8
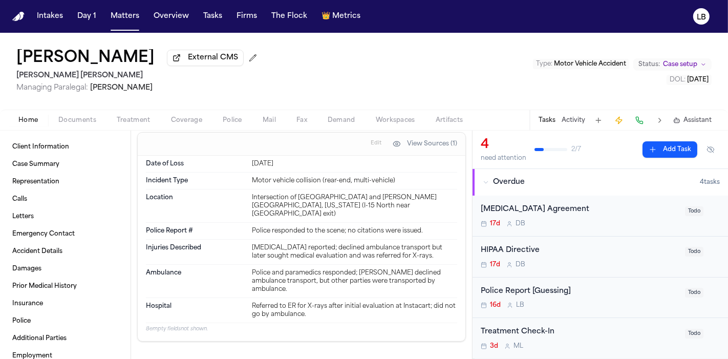
scroll to position [473, 0]
drag, startPoint x: 239, startPoint y: 143, endPoint x: 295, endPoint y: 148, distance: 57.0
click at [295, 155] on div "Date of Loss [DATE]" at bounding box center [301, 163] width 311 height 17
drag, startPoint x: 245, startPoint y: 173, endPoint x: 285, endPoint y: 196, distance: 46.1
click at [285, 196] on div "Location Intersection of [GEOGRAPHIC_DATA] and [PERSON_NAME][GEOGRAPHIC_DATA], …" at bounding box center [301, 205] width 311 height 33
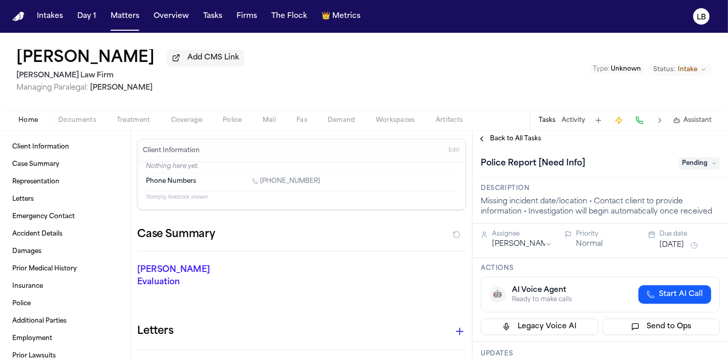
click at [77, 118] on span "Documents" at bounding box center [77, 120] width 38 height 8
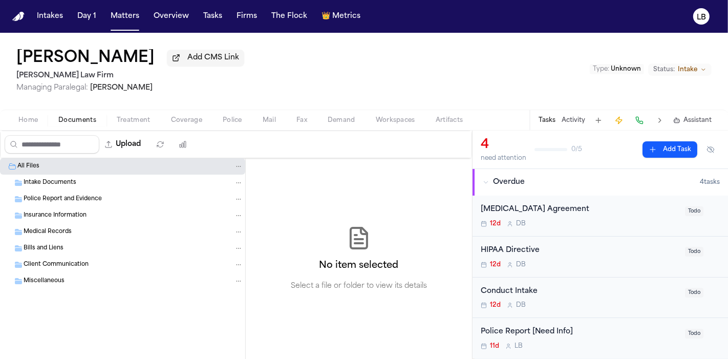
click at [39, 117] on button "Home" at bounding box center [28, 120] width 40 height 12
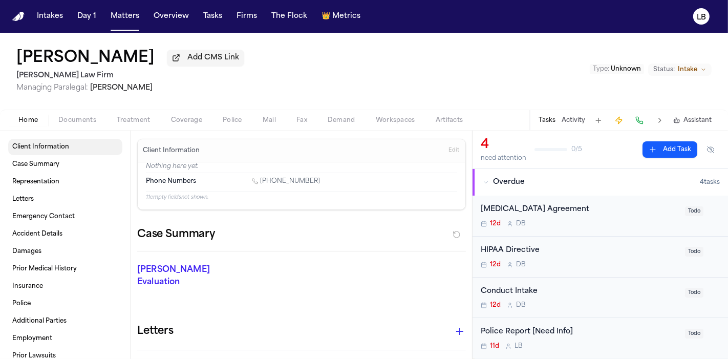
click at [53, 146] on span "Client Information" at bounding box center [40, 147] width 57 height 8
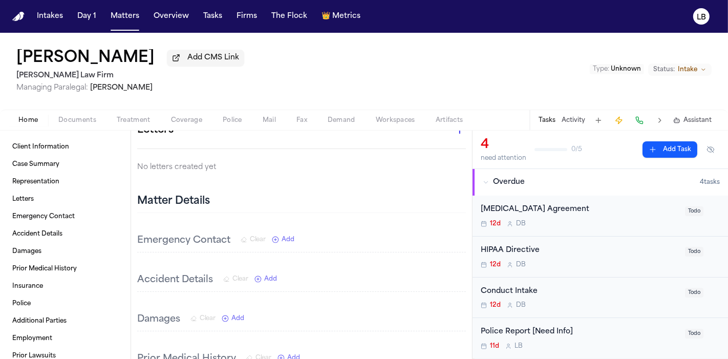
scroll to position [207, 0]
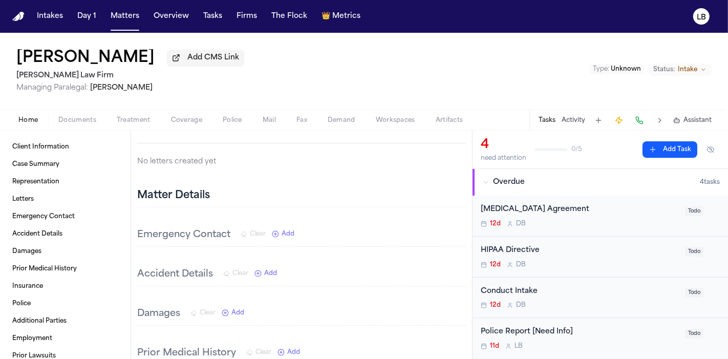
click at [74, 111] on div "Home Documents Treatment Coverage Police Mail Fax Demand Workspaces Artifacts T…" at bounding box center [364, 120] width 728 height 20
click at [75, 113] on div "Home Documents Treatment Coverage Police Mail Fax Demand Workspaces Artifacts T…" at bounding box center [364, 120] width 728 height 20
click at [77, 118] on span "Documents" at bounding box center [77, 120] width 38 height 8
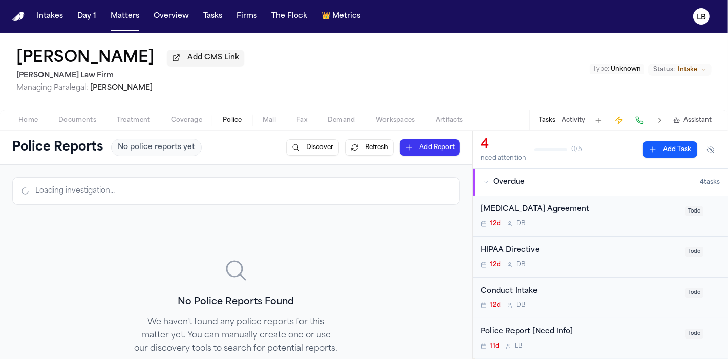
click at [241, 120] on button "Police" at bounding box center [232, 120] width 40 height 12
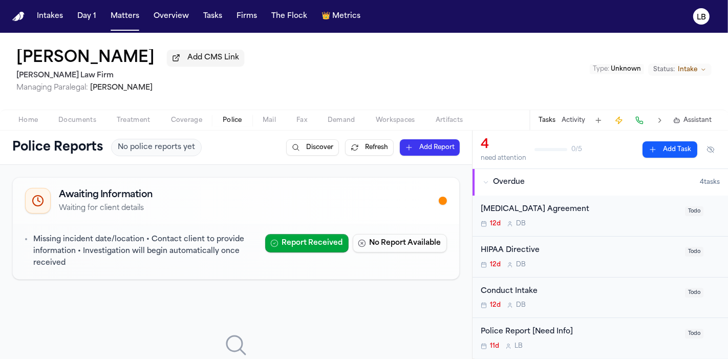
scroll to position [10, 0]
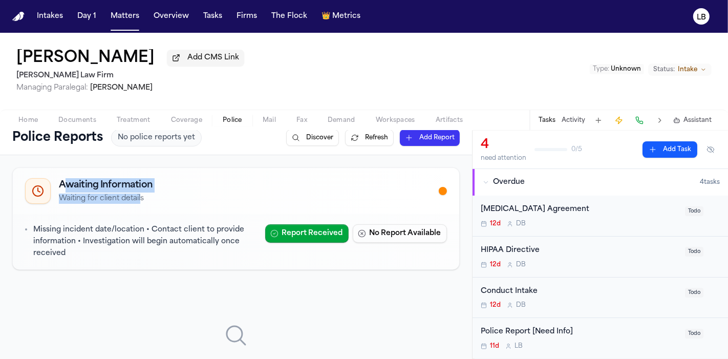
drag, startPoint x: 68, startPoint y: 188, endPoint x: 142, endPoint y: 204, distance: 75.8
click at [142, 204] on div "Awaiting Information Waiting for client details" at bounding box center [236, 191] width 446 height 46
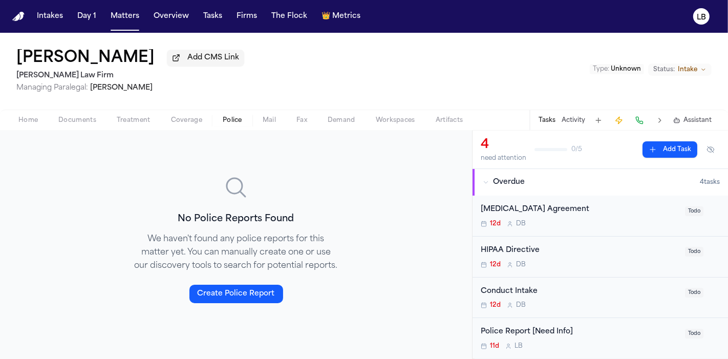
scroll to position [0, 0]
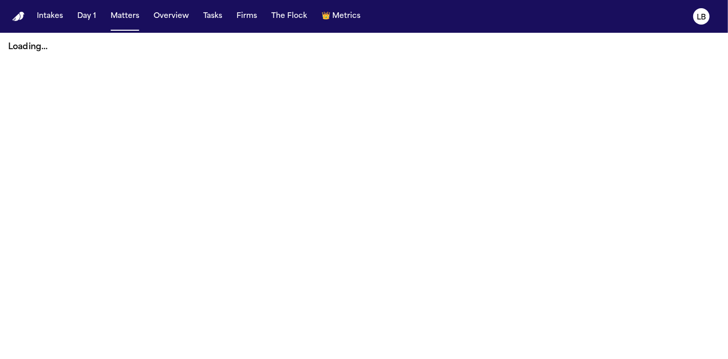
click at [677, 116] on main "Loading..." at bounding box center [364, 196] width 728 height 326
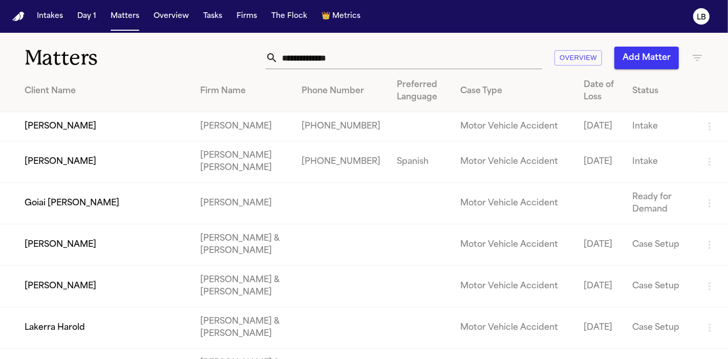
click at [369, 58] on input "text" at bounding box center [410, 58] width 264 height 23
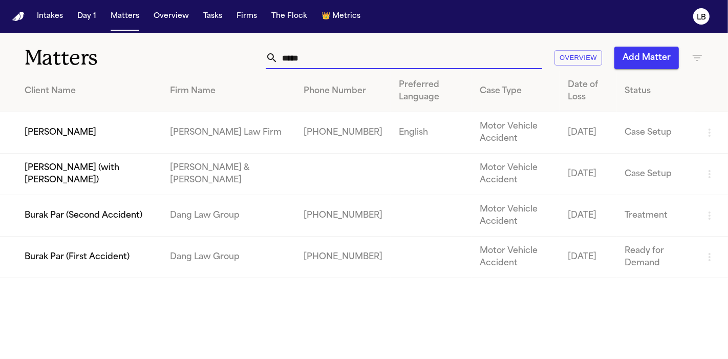
type input "*****"
click at [25, 138] on td "[PERSON_NAME]" at bounding box center [81, 132] width 162 height 41
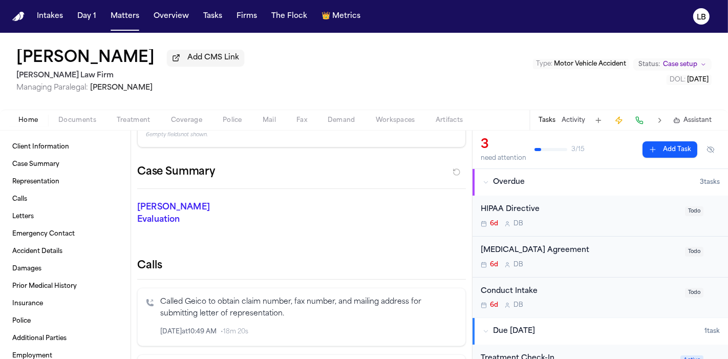
scroll to position [136, 0]
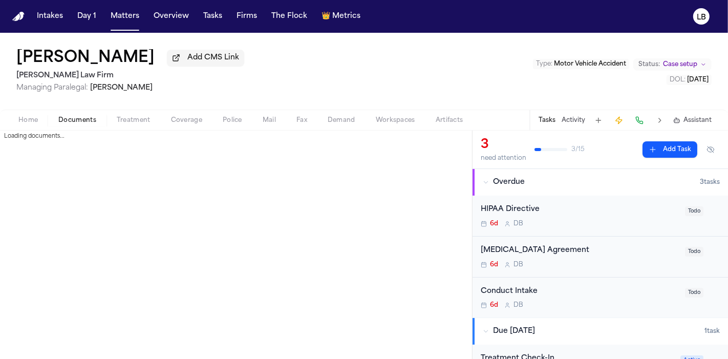
click at [83, 123] on span "Documents" at bounding box center [77, 120] width 38 height 8
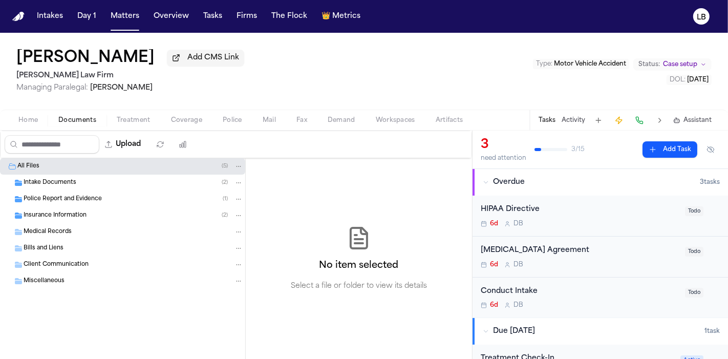
click at [54, 182] on span "Intake Documents" at bounding box center [50, 183] width 53 height 9
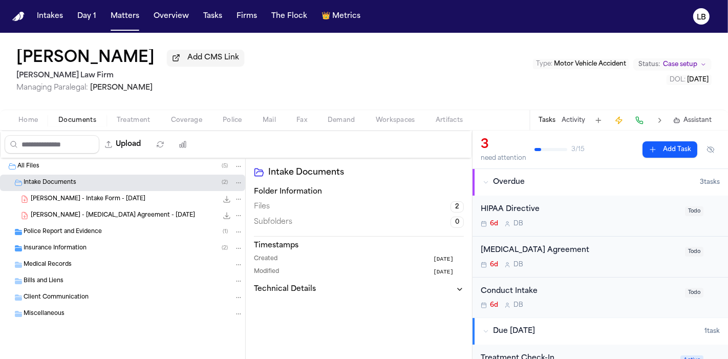
click at [74, 231] on span "Police Report and Evidence" at bounding box center [63, 232] width 78 height 9
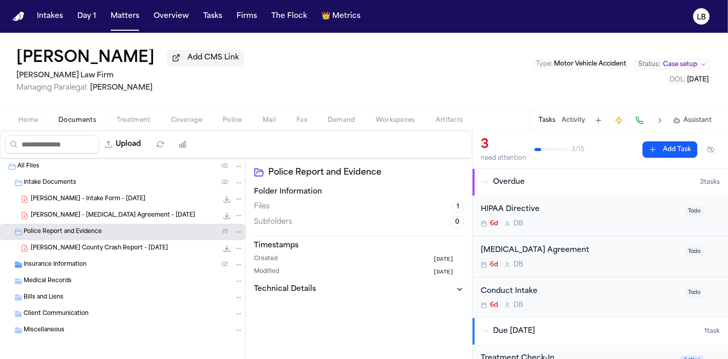
click at [110, 249] on span "[PERSON_NAME] County Crash Report - [DATE]" at bounding box center [99, 248] width 137 height 9
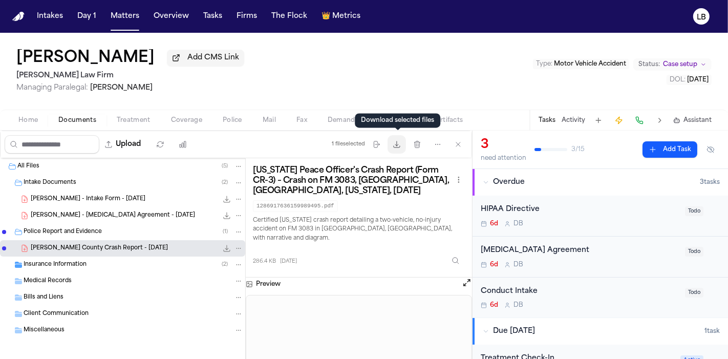
click at [396, 138] on button "Download files" at bounding box center [396, 144] width 18 height 18
